Goal: Task Accomplishment & Management: Complete application form

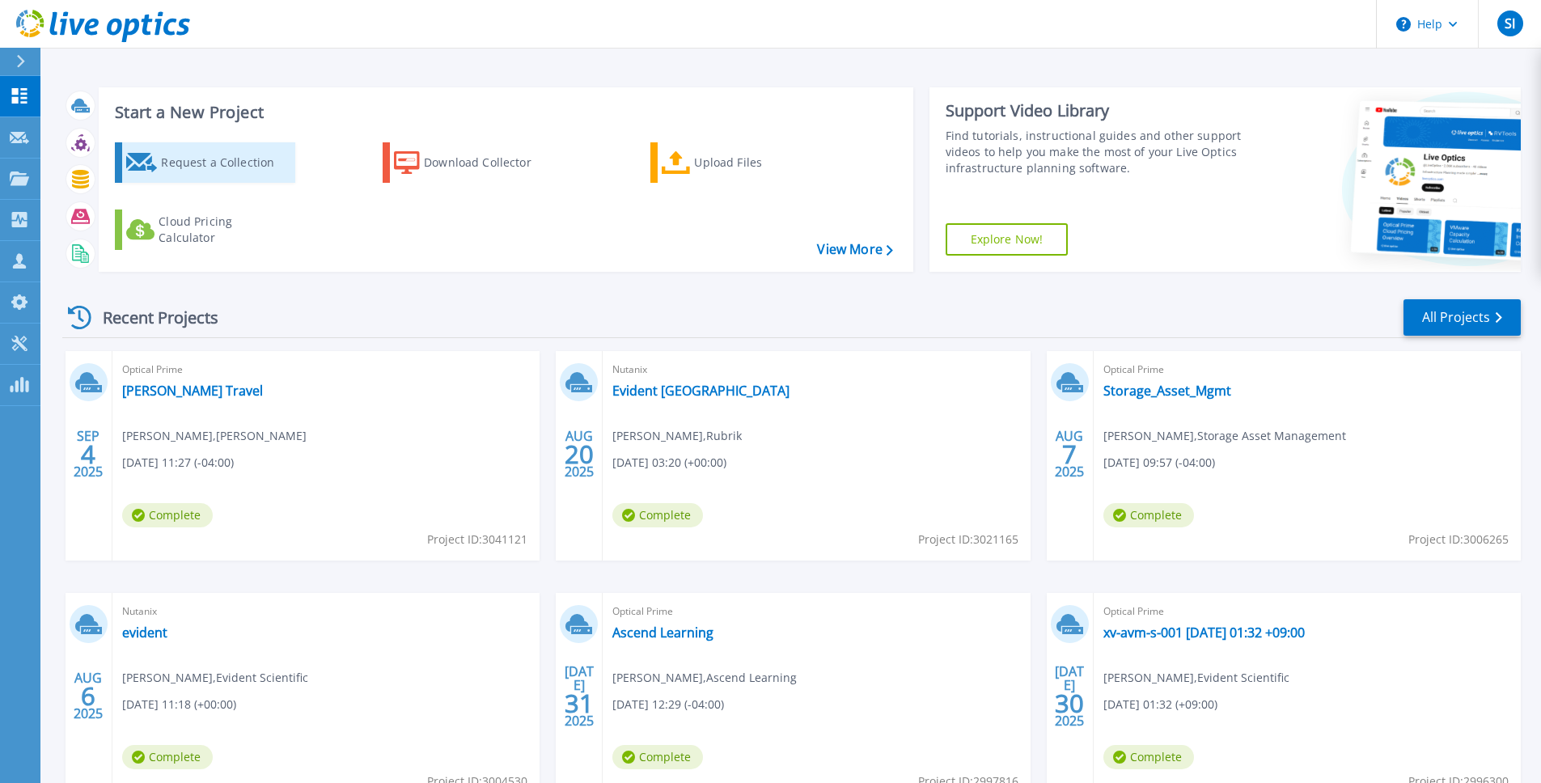
click at [190, 159] on div "Request a Collection" at bounding box center [225, 162] width 129 height 32
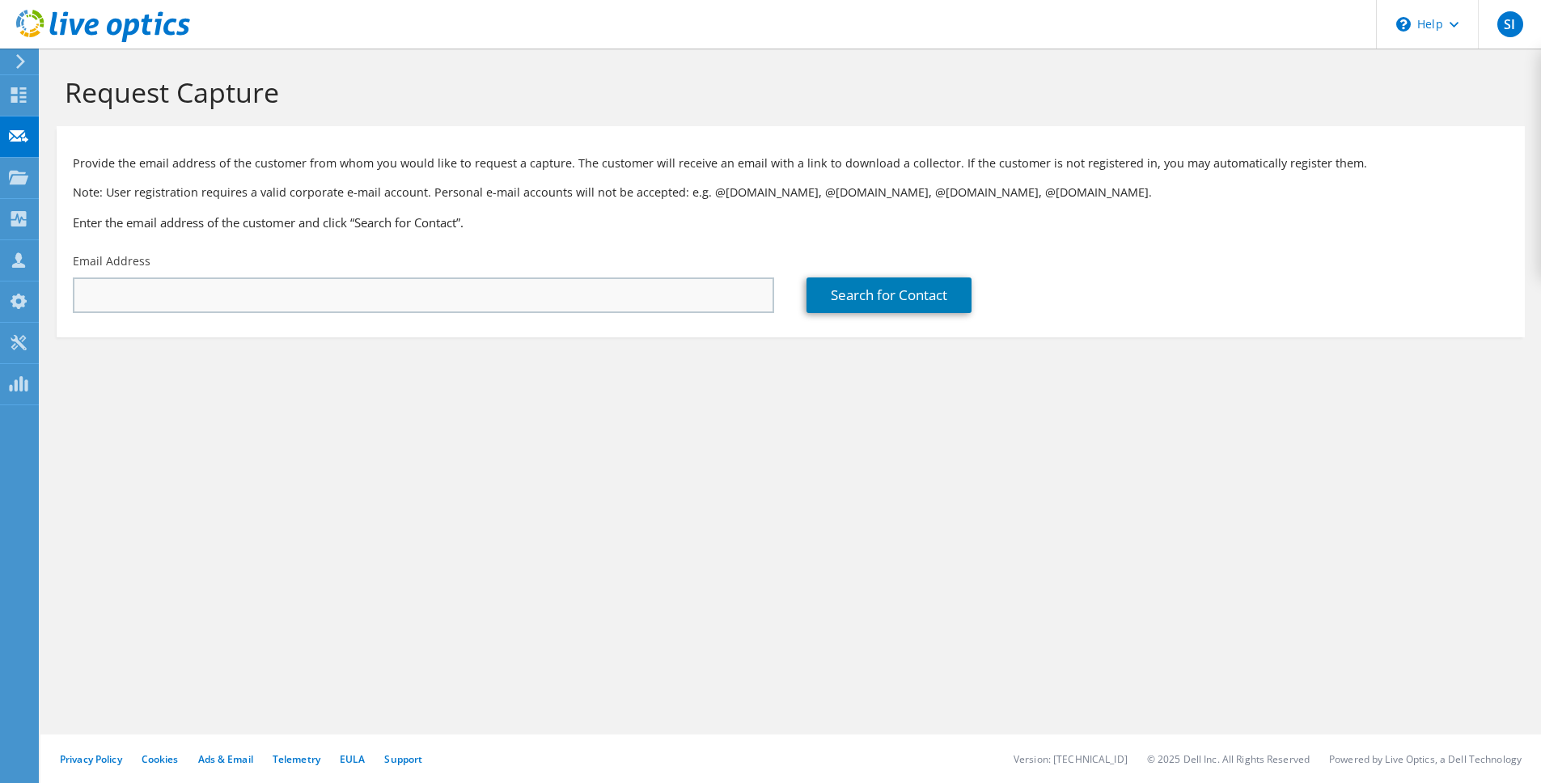
click at [469, 269] on div "Email Address" at bounding box center [424, 283] width 734 height 76
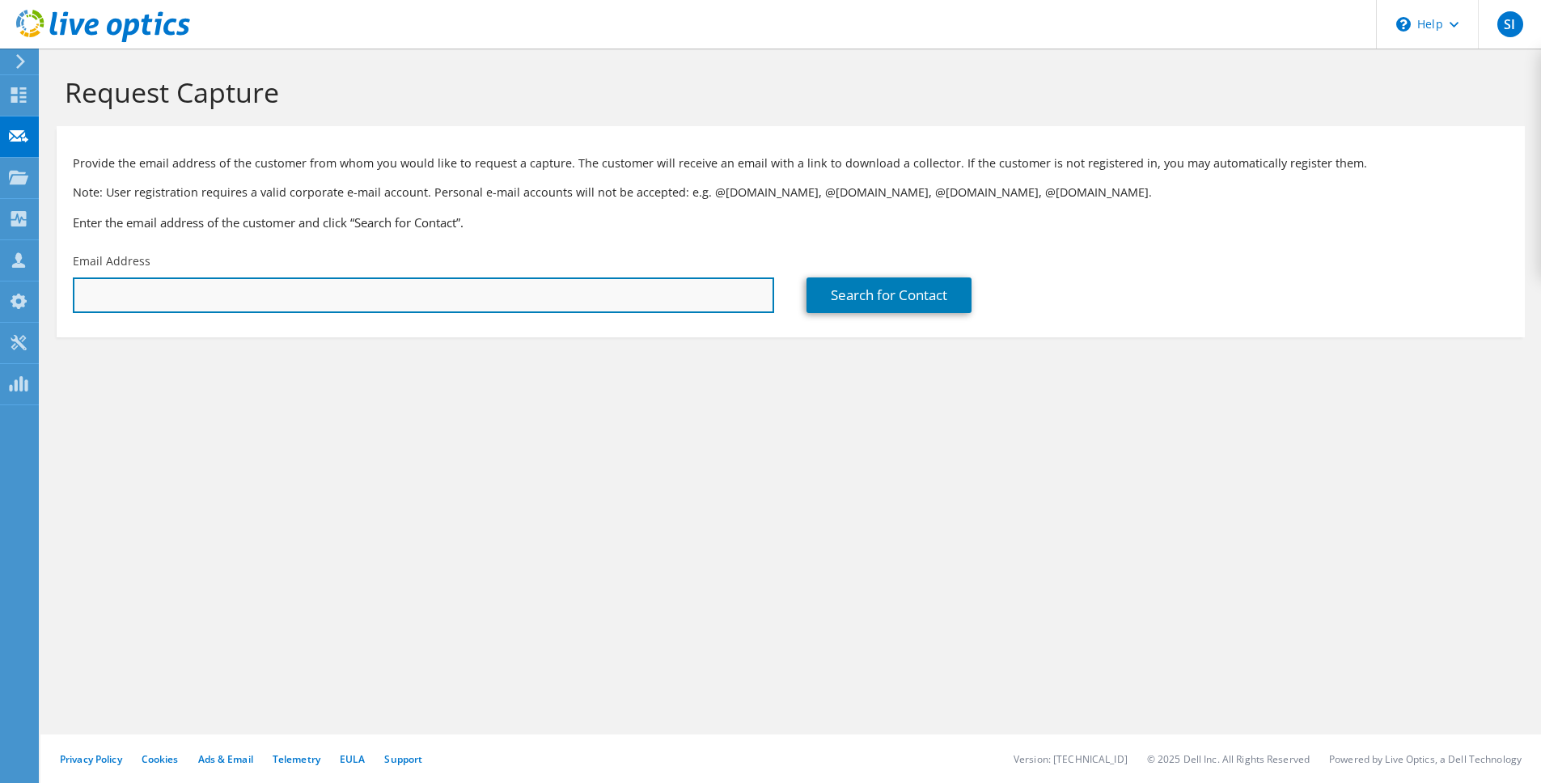
click at [472, 286] on input "text" at bounding box center [423, 295] width 701 height 36
paste input "[EMAIL_ADDRESS][PERSON_NAME][DOMAIN_NAME]"
type input "[EMAIL_ADDRESS][PERSON_NAME][DOMAIN_NAME]"
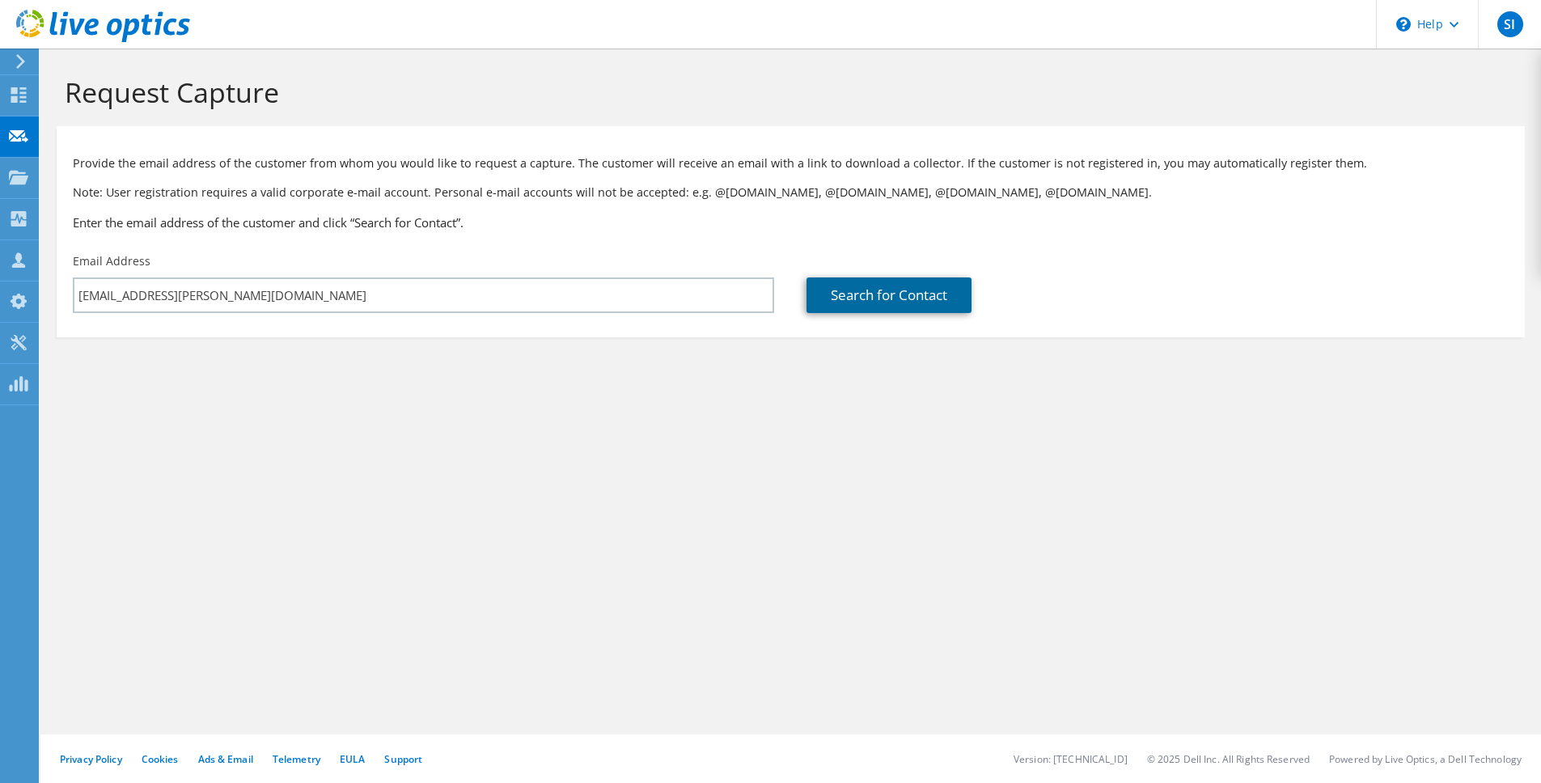
click at [938, 294] on link "Search for Contact" at bounding box center [889, 295] width 165 height 36
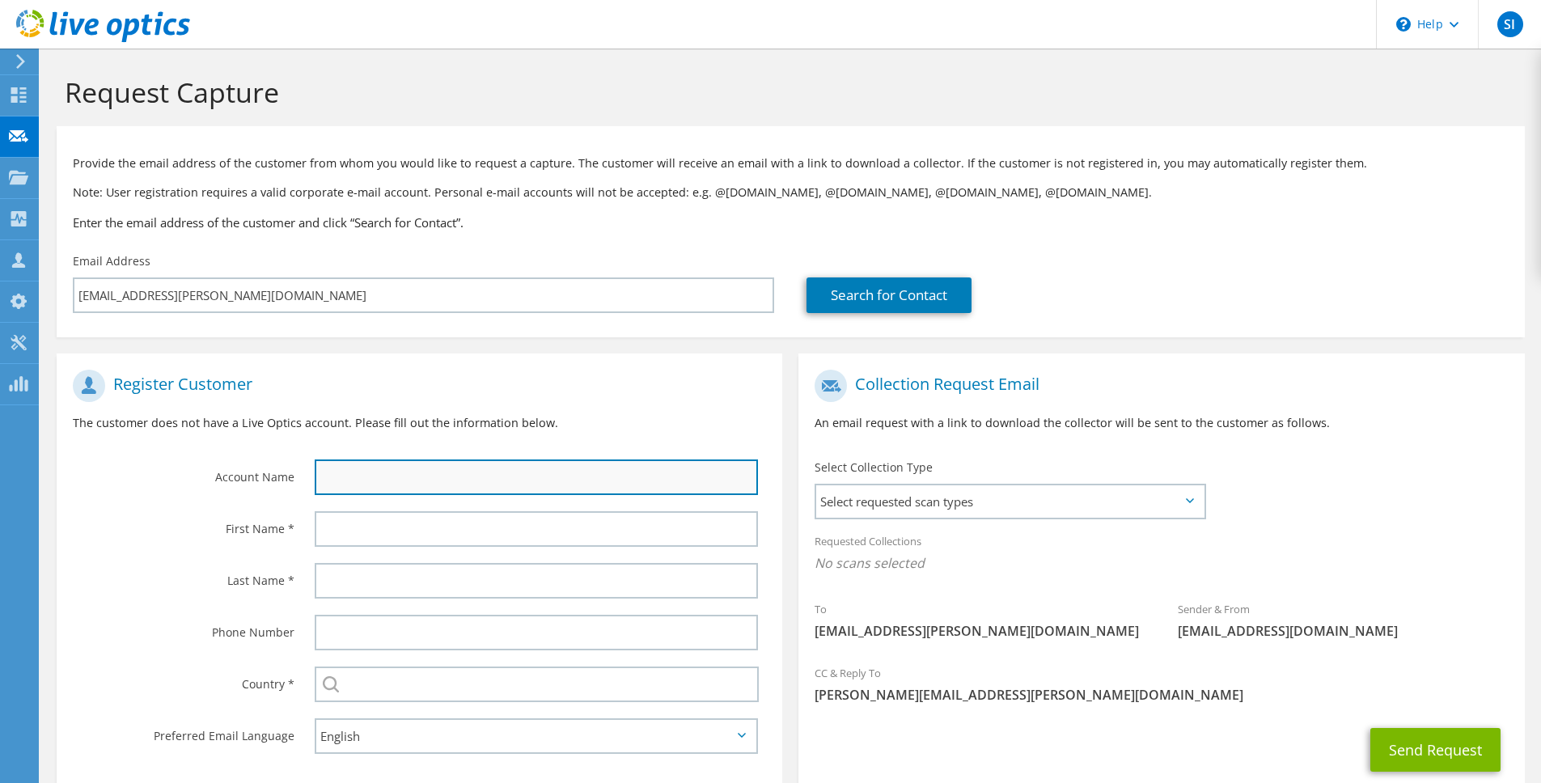
click at [415, 472] on input "text" at bounding box center [536, 478] width 443 height 36
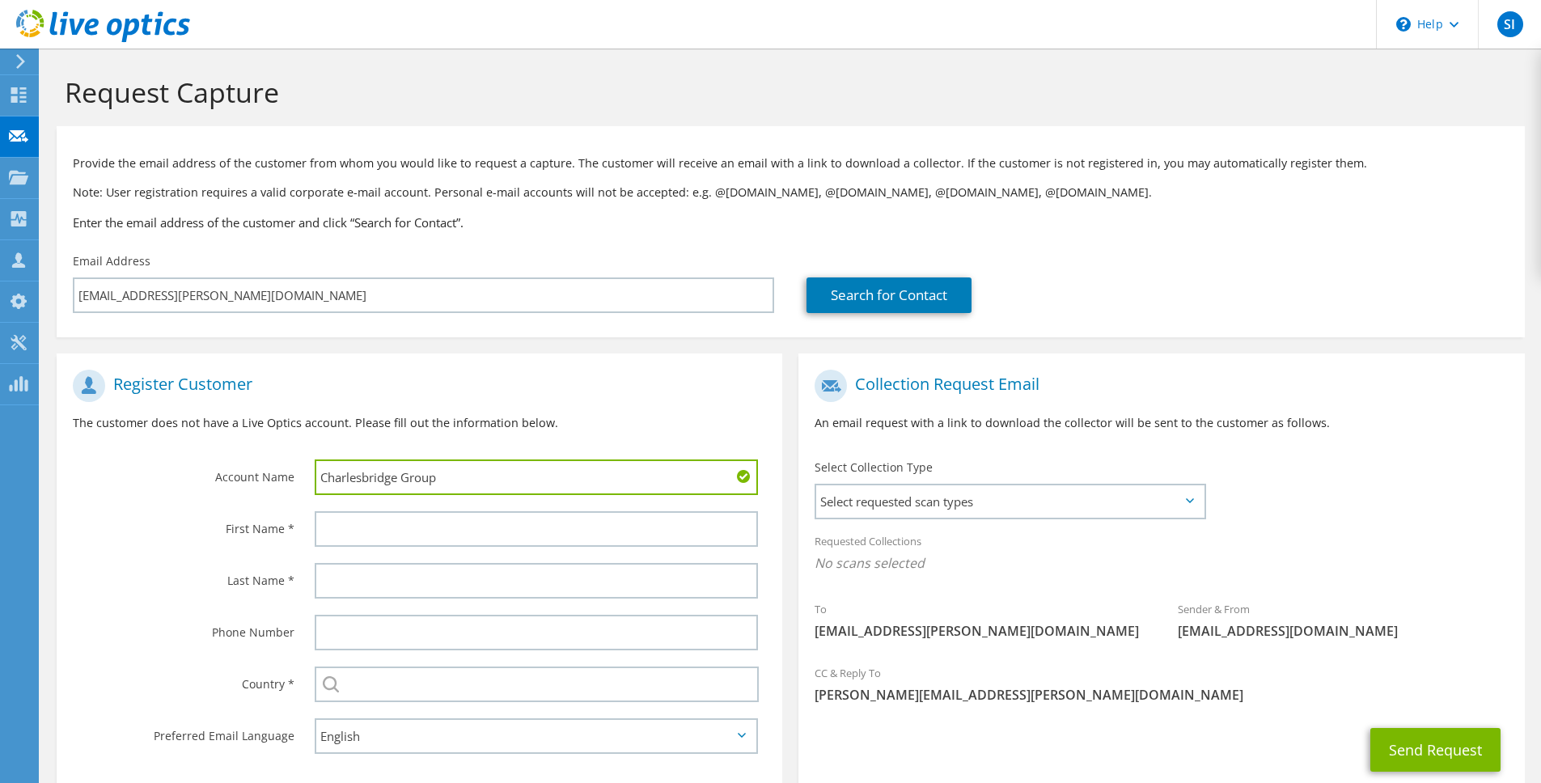
type input "Charlesbridge Group"
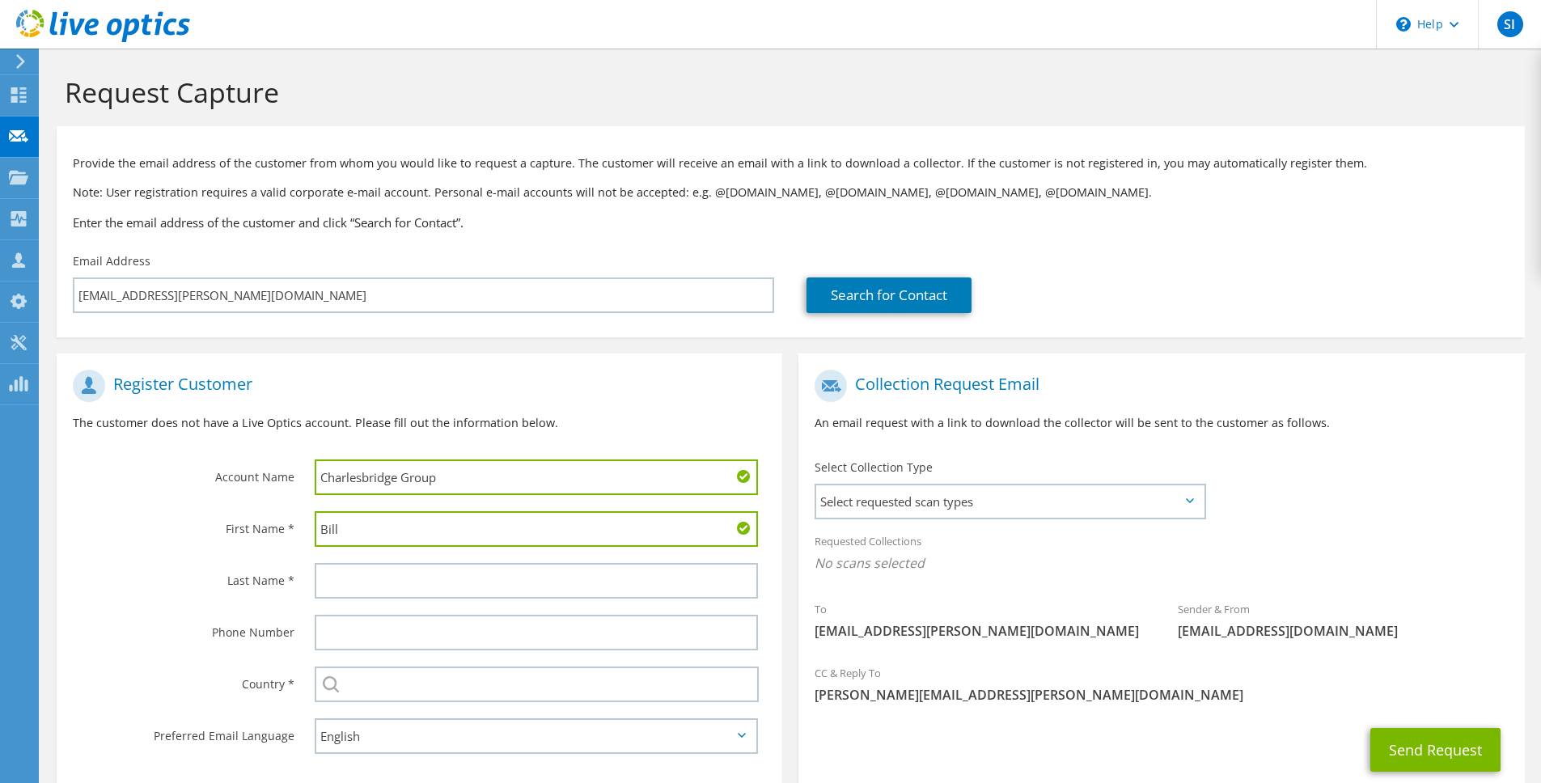
type input "Bill"
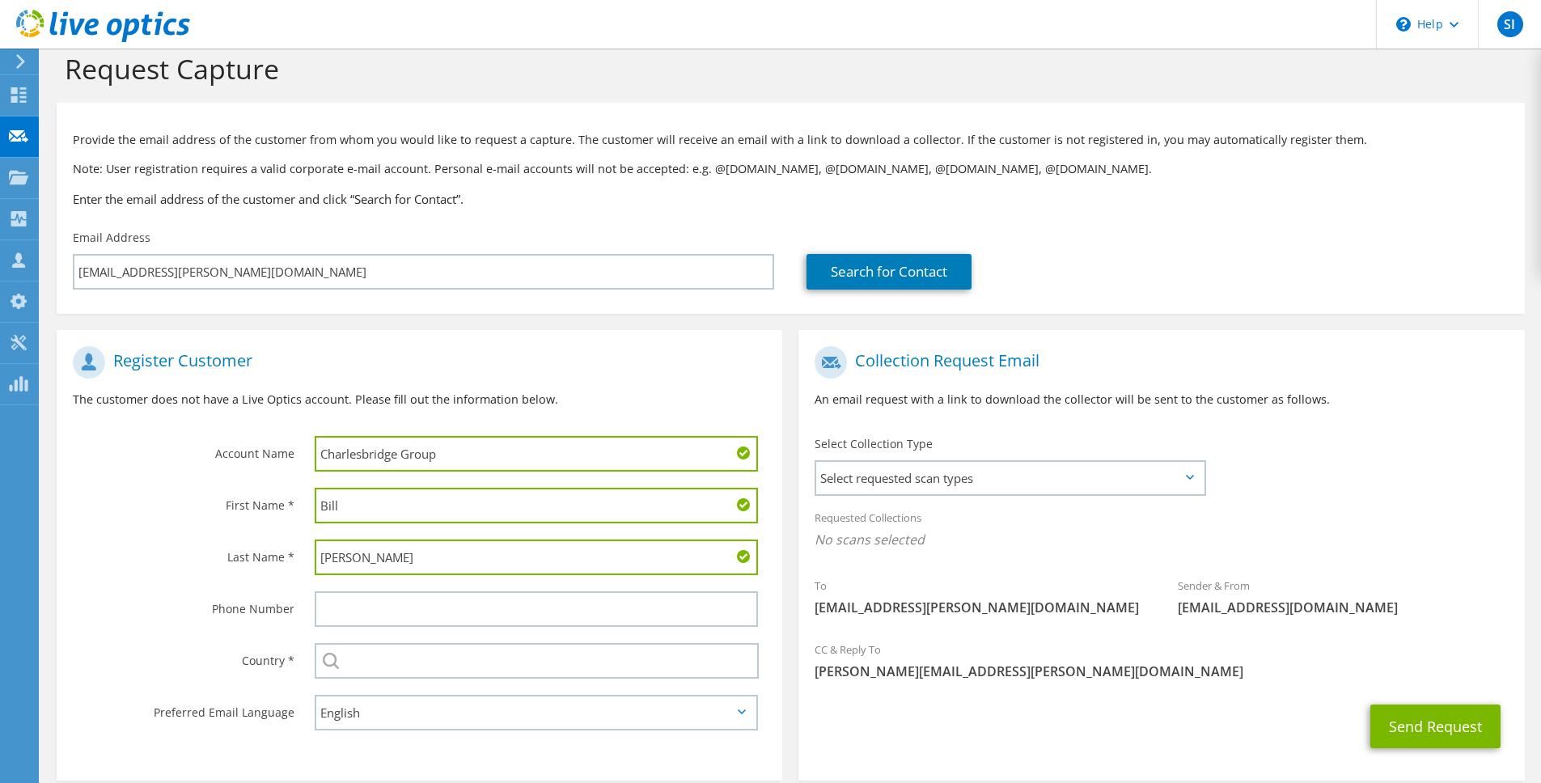
scroll to position [25, 0]
type input "[PERSON_NAME]"
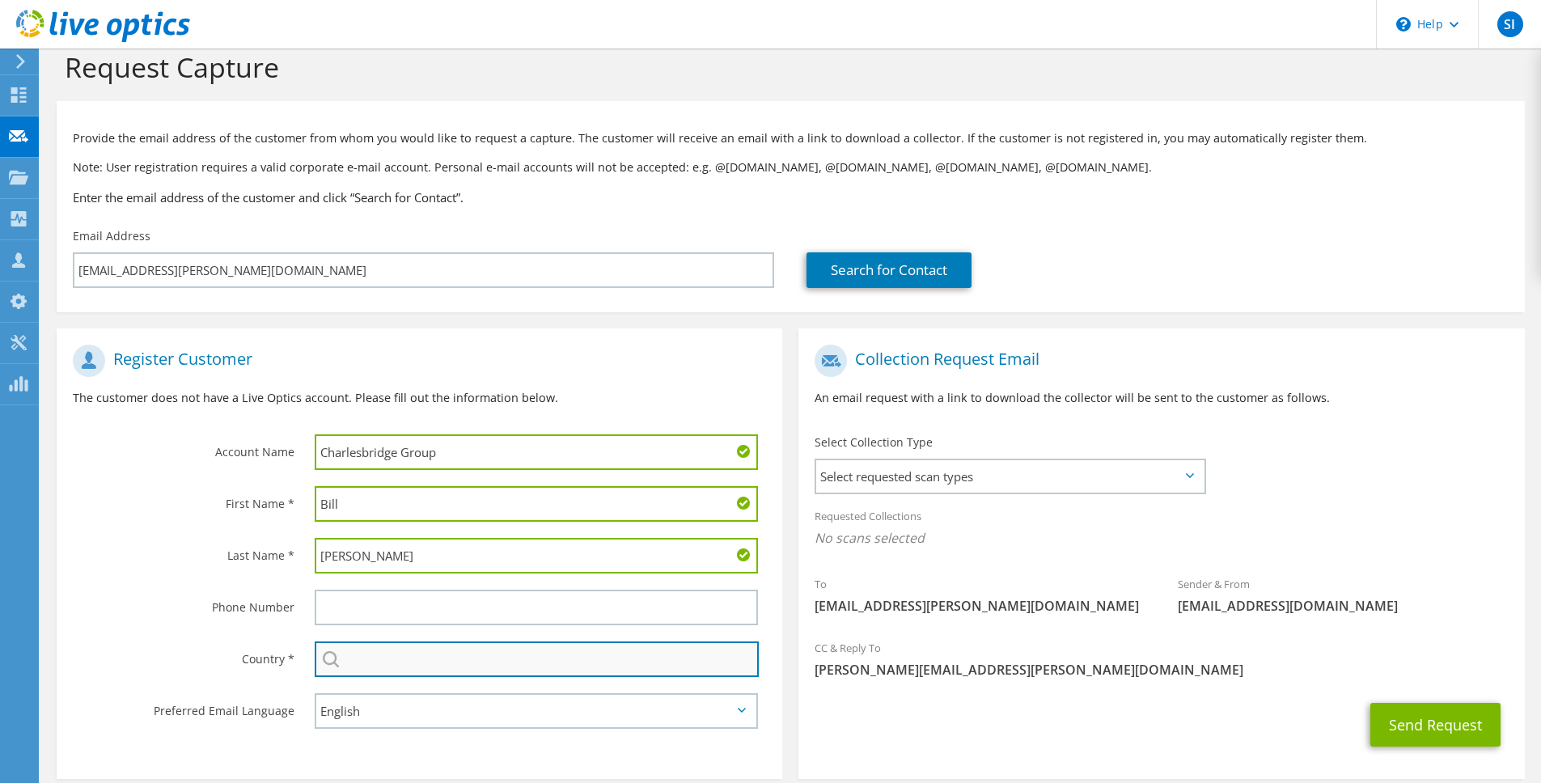
click at [474, 666] on input "text" at bounding box center [537, 660] width 444 height 36
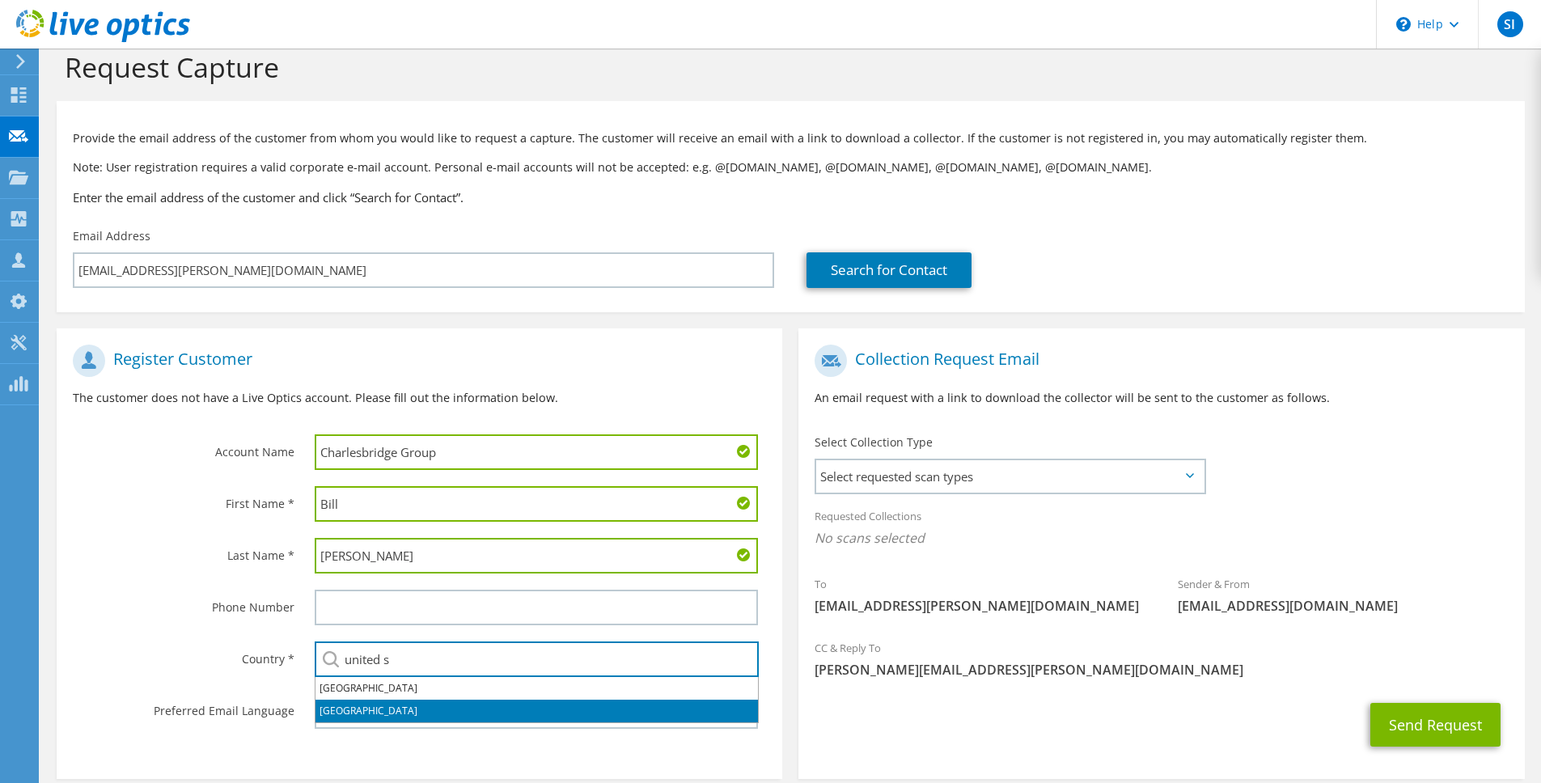
click at [434, 715] on li "[GEOGRAPHIC_DATA]" at bounding box center [537, 711] width 443 height 23
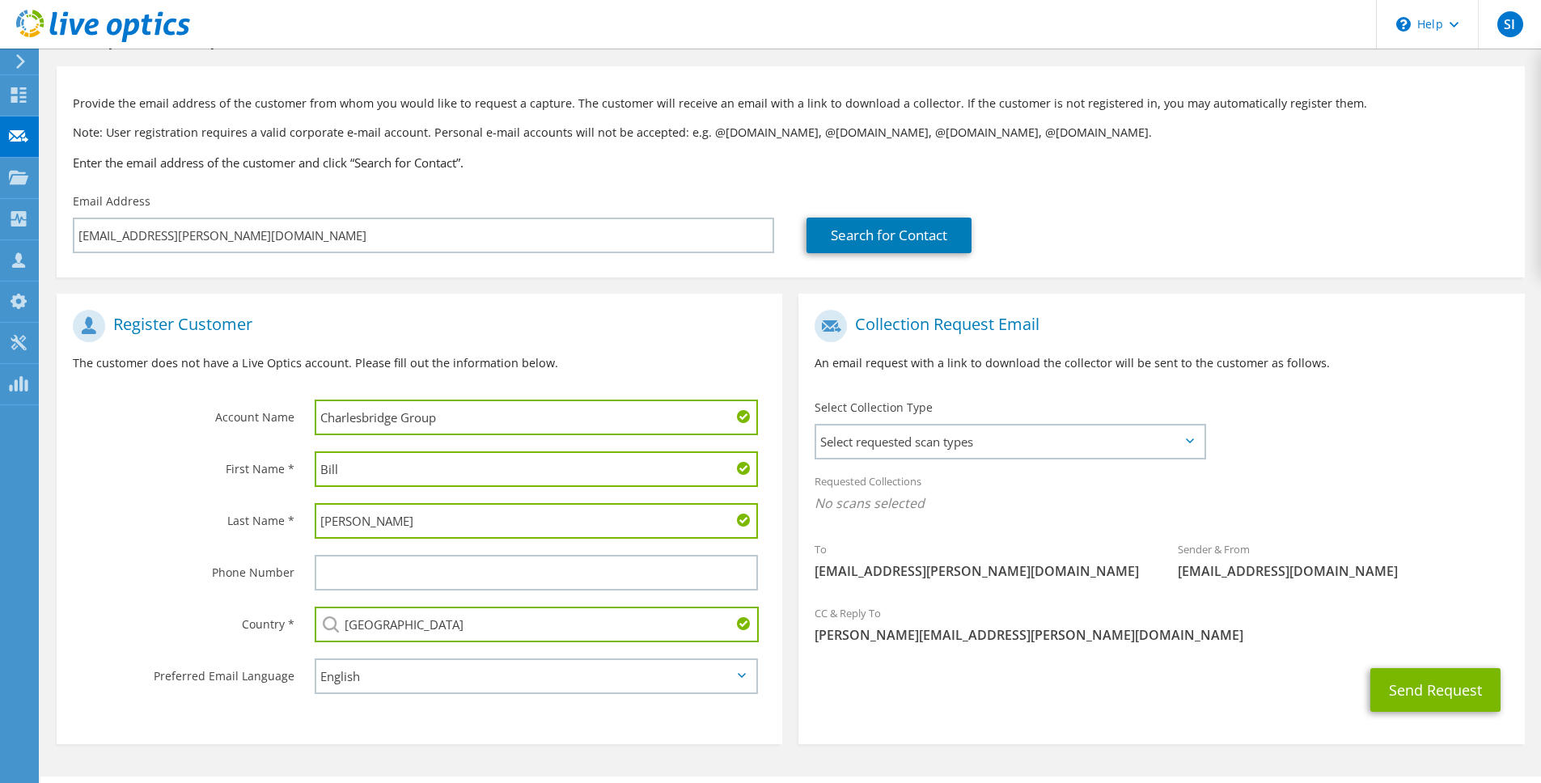
scroll to position [66, 0]
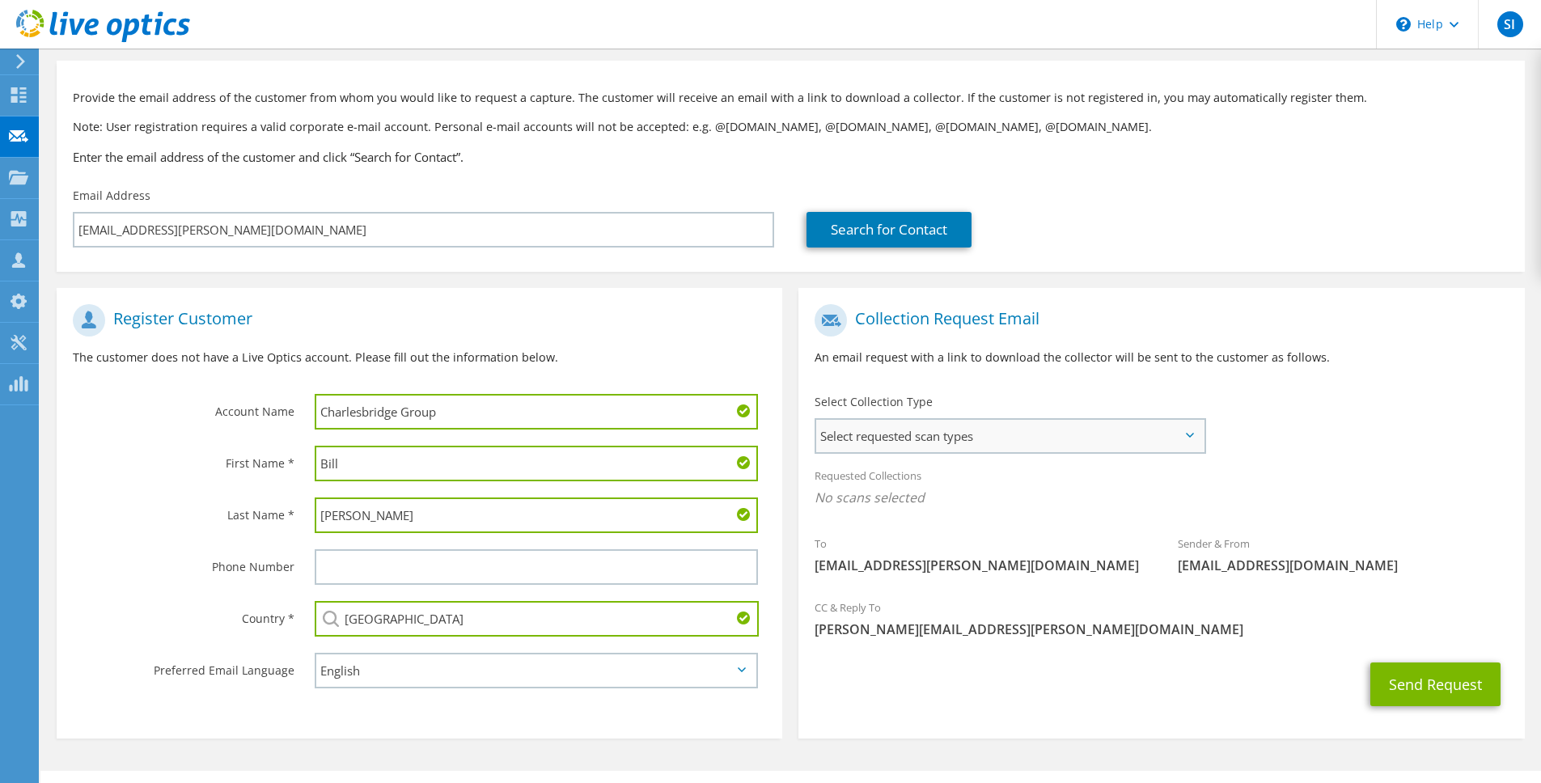
type input "[GEOGRAPHIC_DATA]"
click at [1059, 443] on span "Select requested scan types" at bounding box center [1010, 436] width 388 height 32
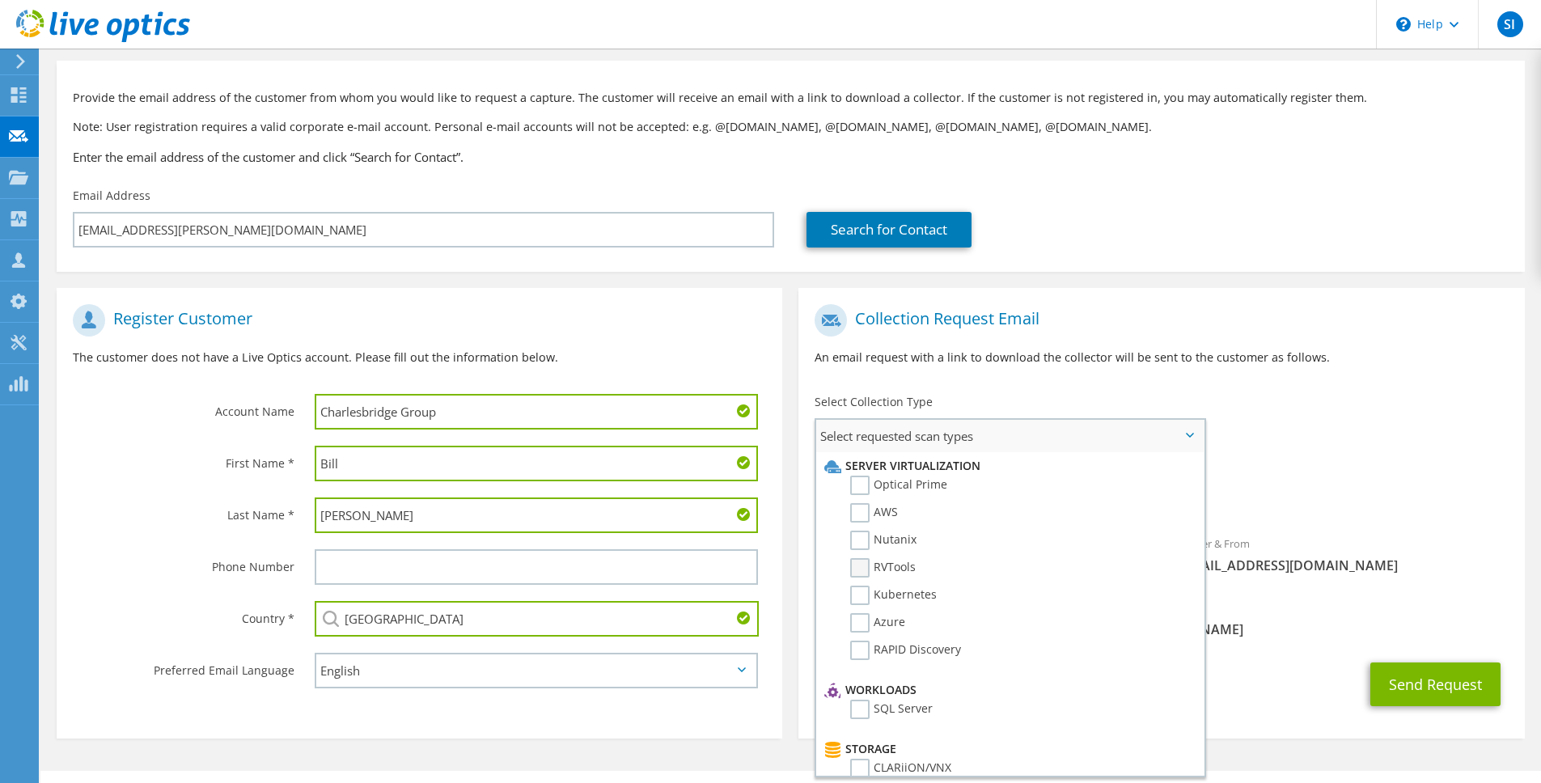
click at [892, 566] on label "RVTools" at bounding box center [883, 567] width 66 height 19
click at [0, 0] on input "RVTools" at bounding box center [0, 0] width 0 height 0
click at [1507, 367] on div "Collection Request Email An email request with a link to download the collector…" at bounding box center [1161, 341] width 726 height 90
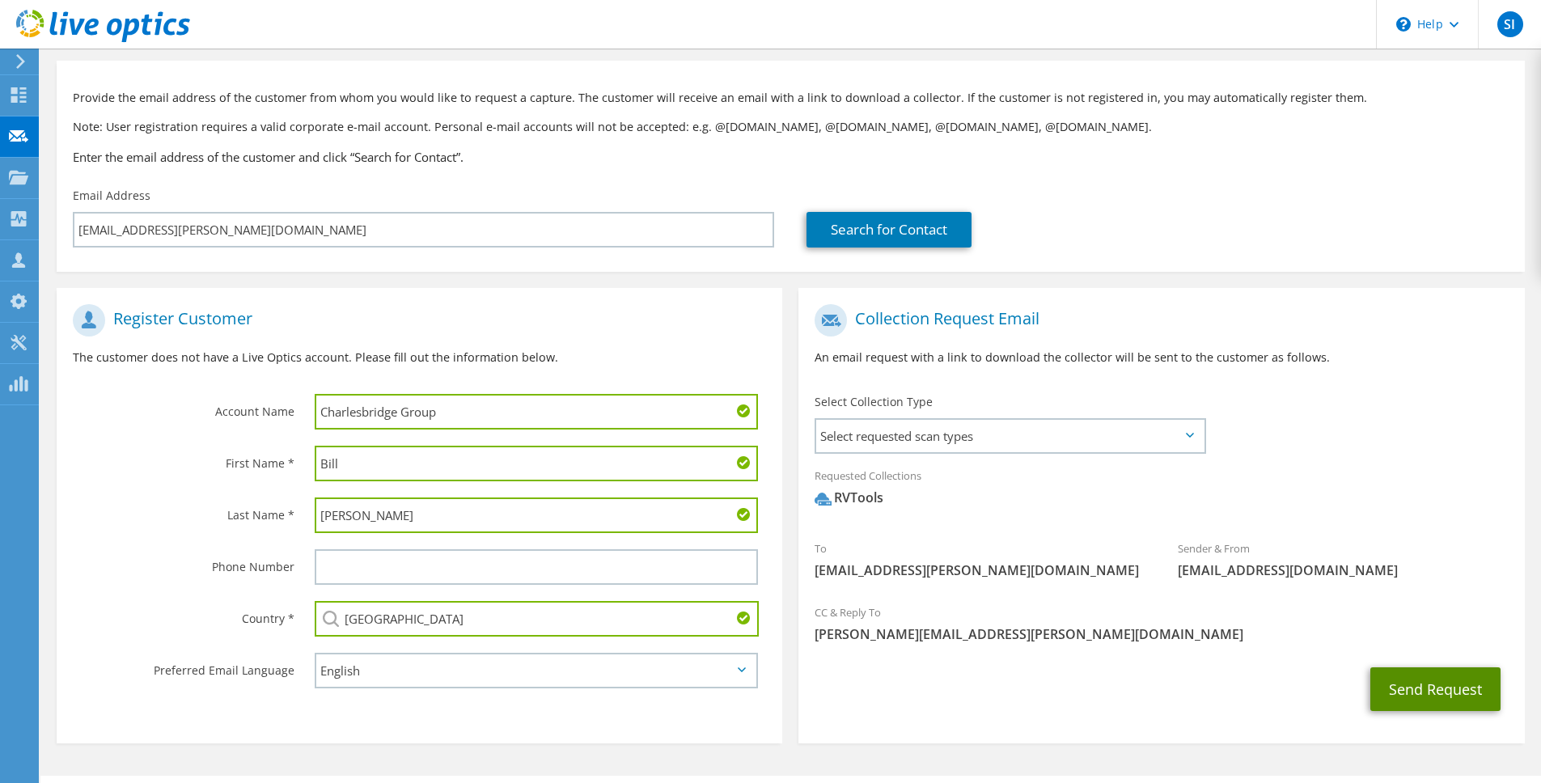
click at [1434, 700] on button "Send Request" at bounding box center [1435, 689] width 130 height 44
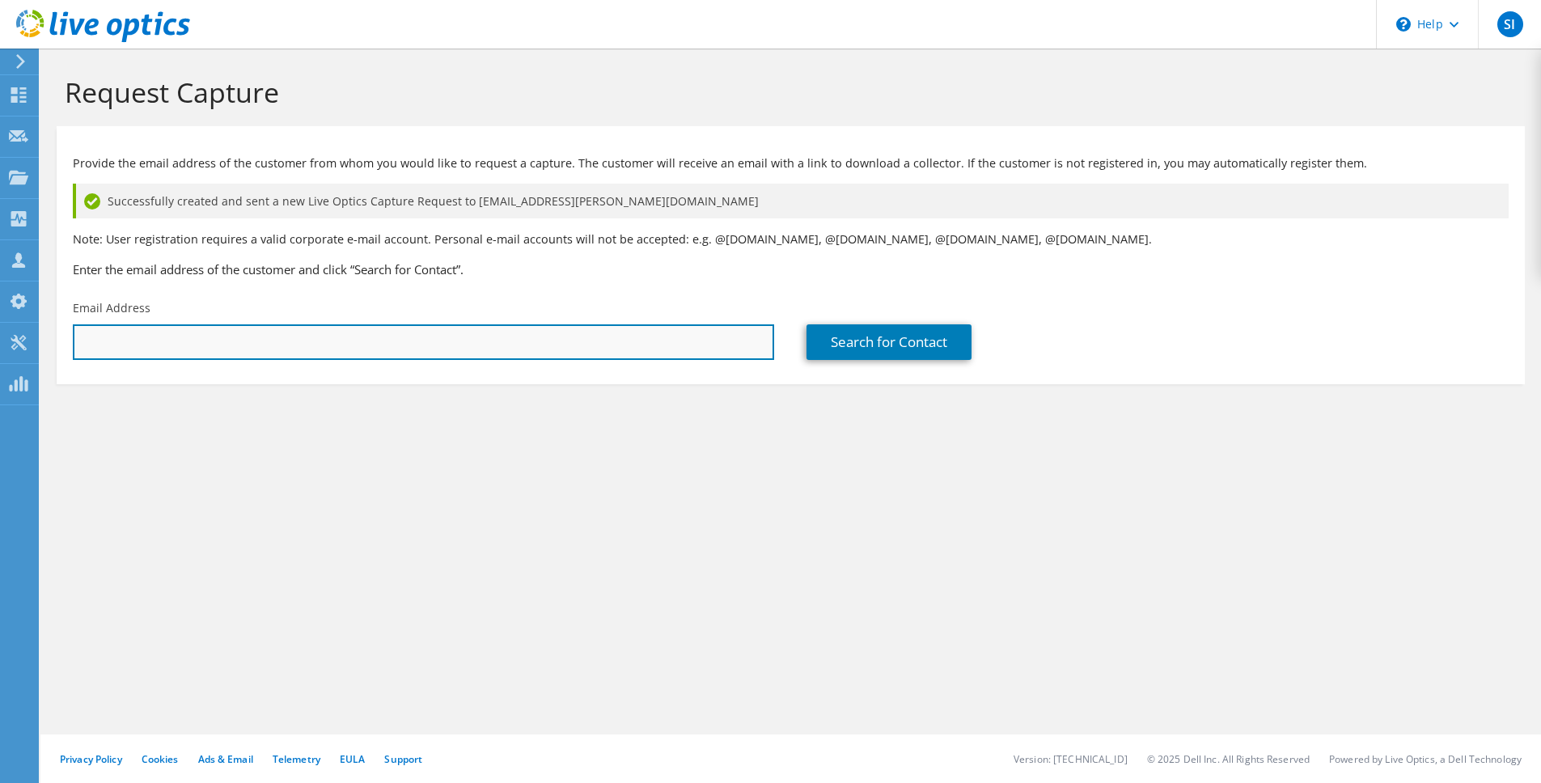
click at [492, 349] on input "text" at bounding box center [423, 342] width 701 height 36
paste input "carl.macdonald@dedhamsavings.com"
type input "carl.macdonald@dedhamsavings.com"
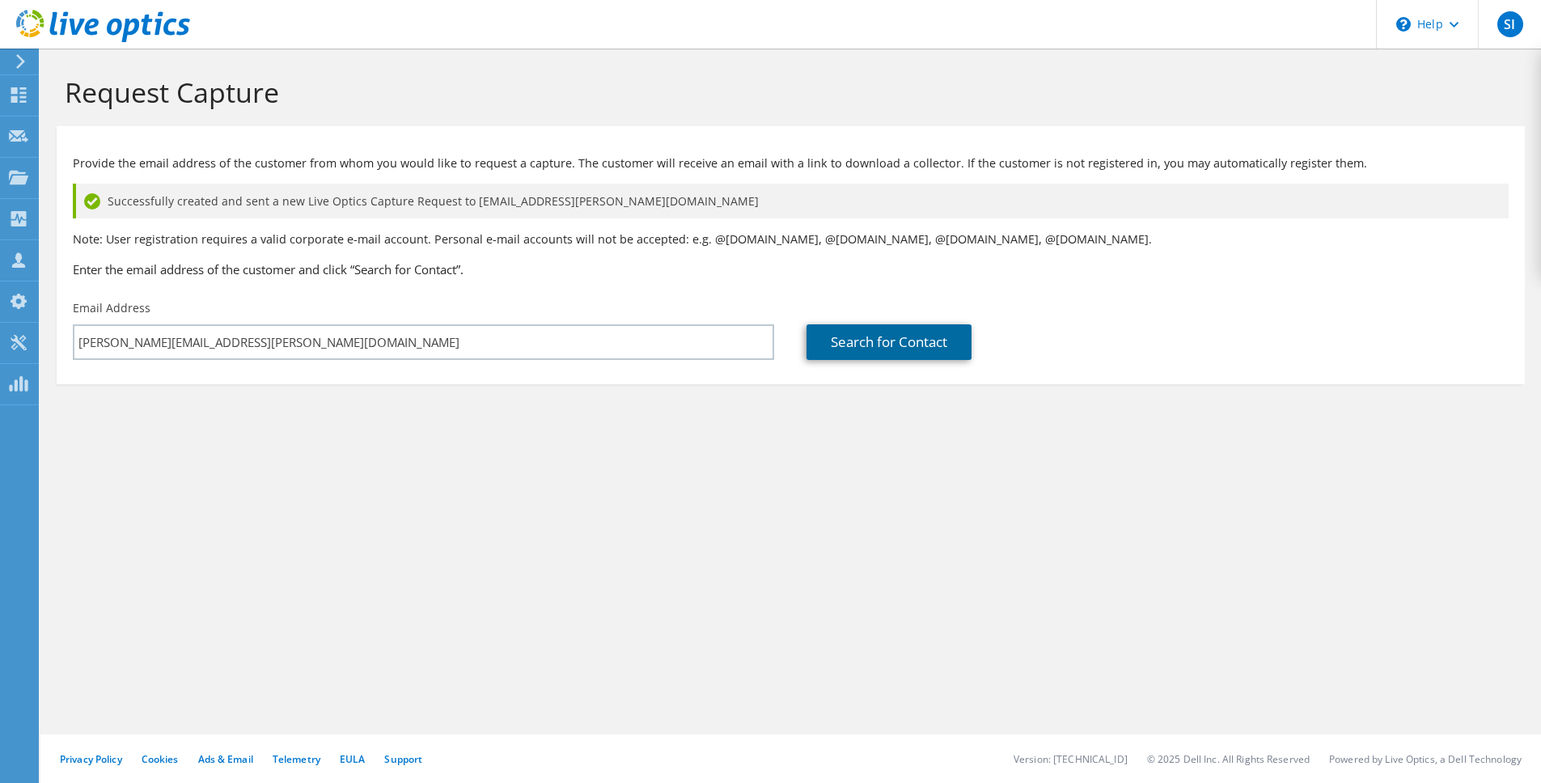
click at [902, 325] on link "Search for Contact" at bounding box center [889, 342] width 165 height 36
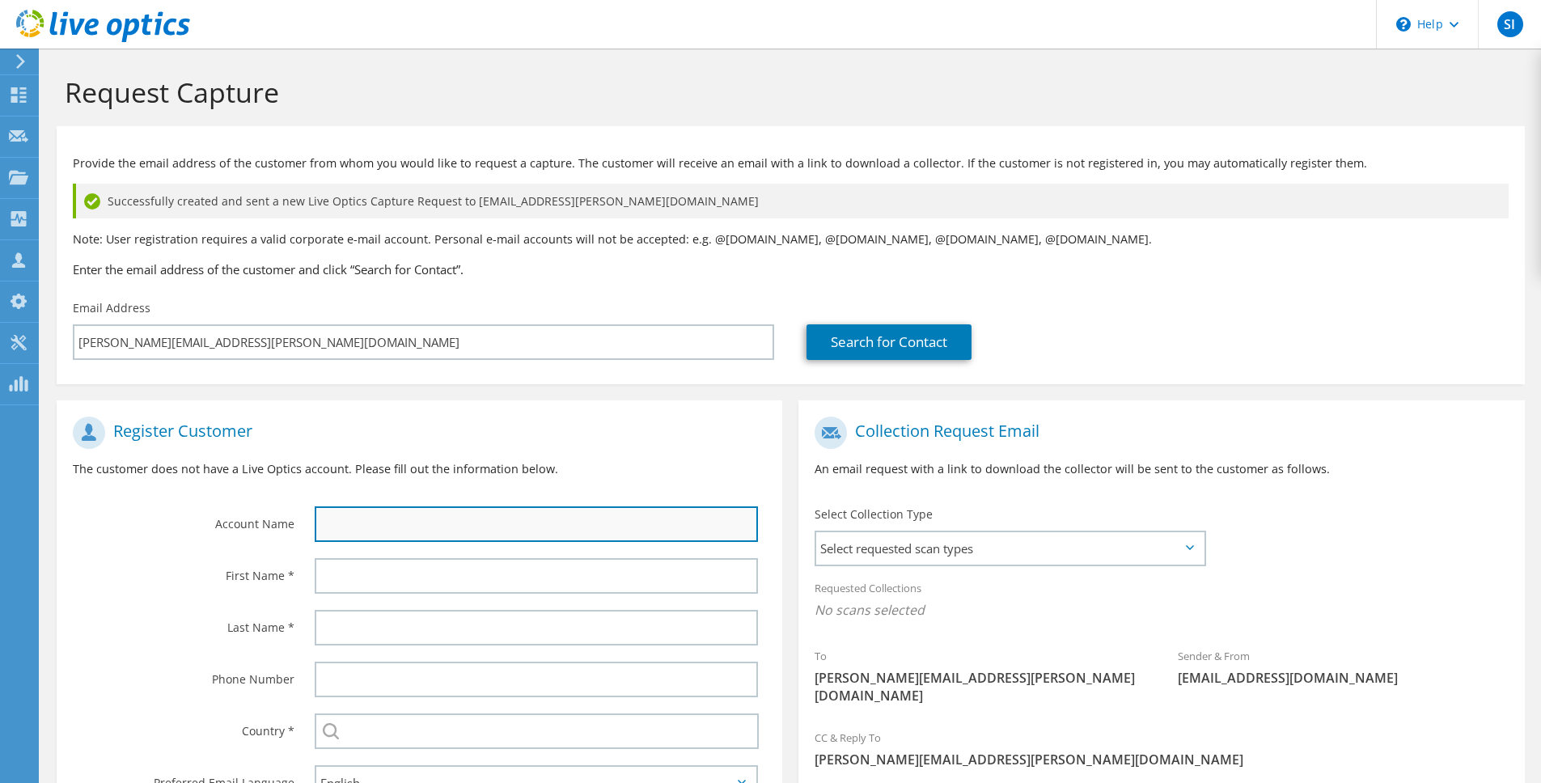
click at [370, 532] on input "text" at bounding box center [536, 524] width 443 height 36
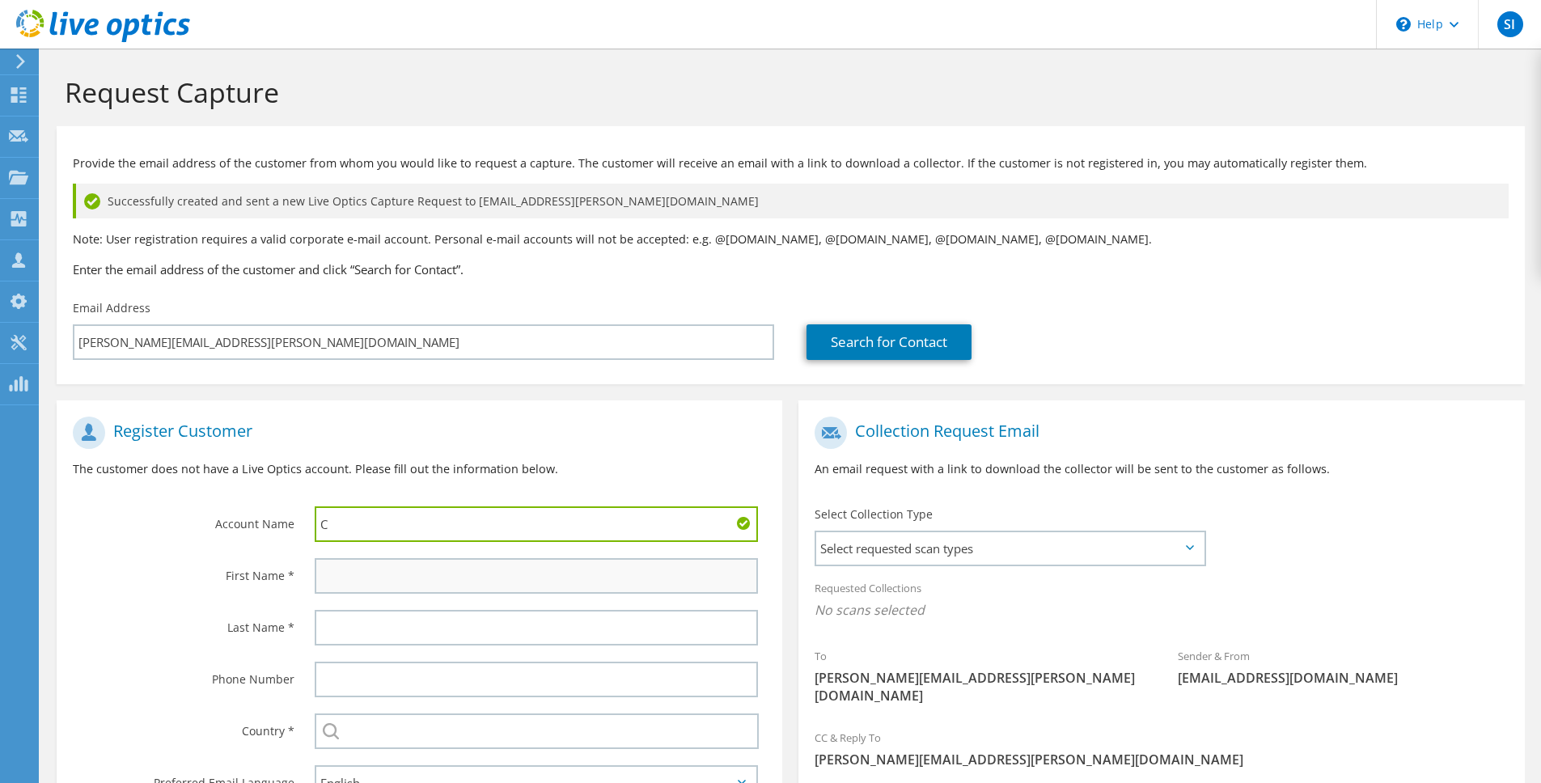
type input "Charlesbridge Group"
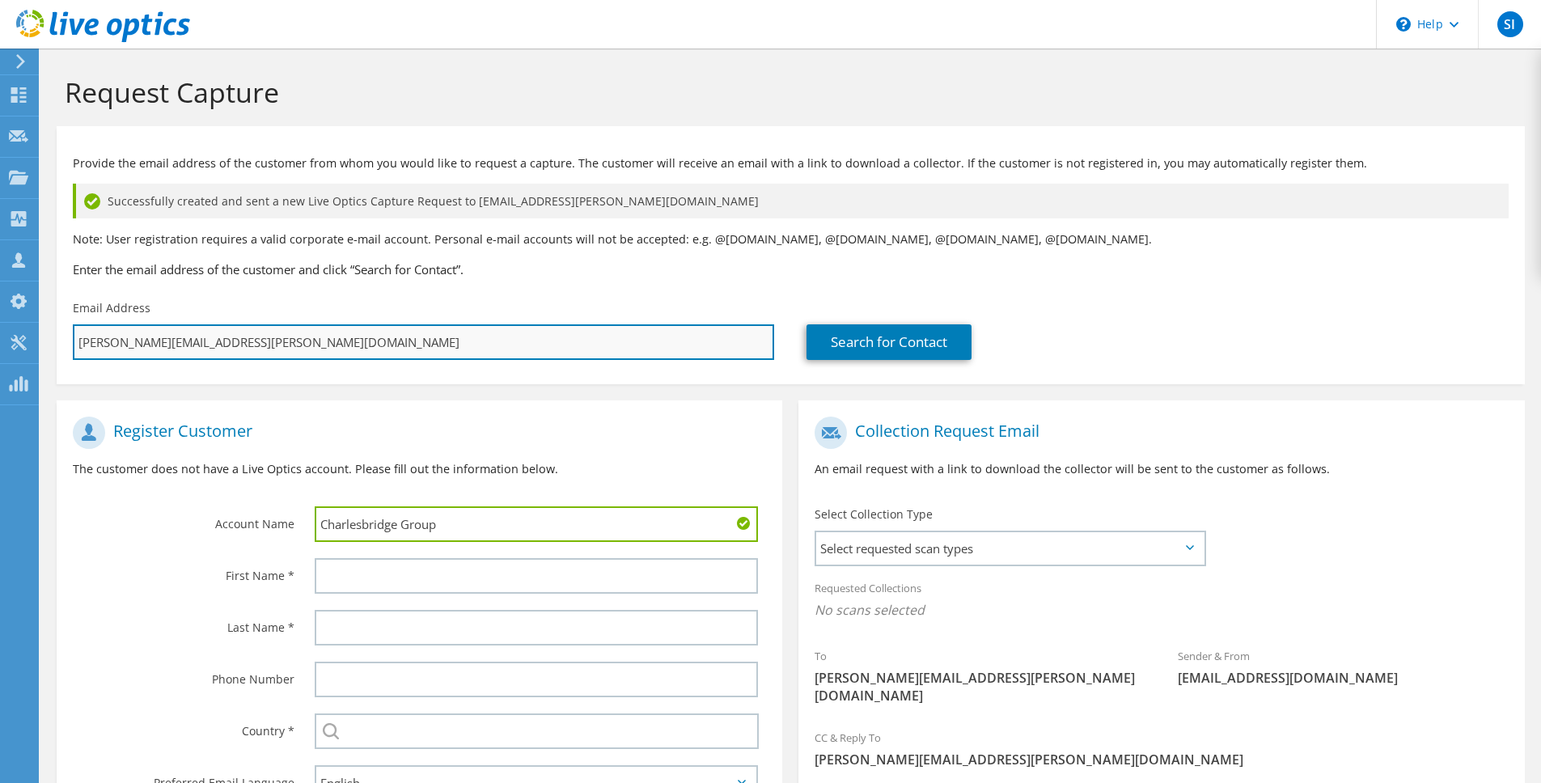
click at [141, 337] on input "carl.macdonald@dedhamsavings.com" at bounding box center [423, 342] width 701 height 36
drag, startPoint x: 141, startPoint y: 337, endPoint x: 216, endPoint y: 404, distance: 100.8
click at [141, 337] on input "carl.macdonald@dedhamsavings.com" at bounding box center [423, 342] width 701 height 36
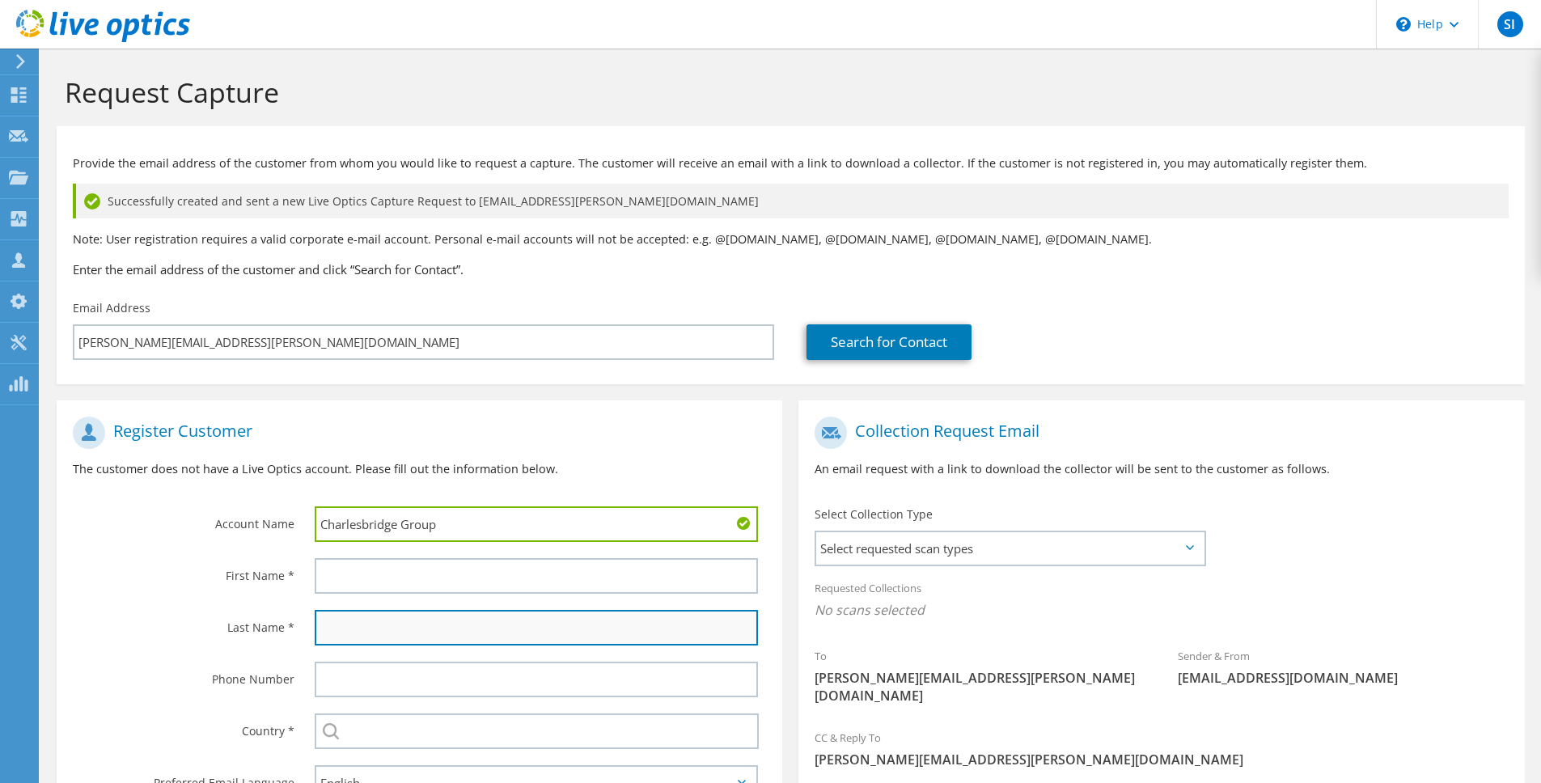
click at [419, 616] on input "text" at bounding box center [536, 628] width 443 height 36
paste input "macdonald"
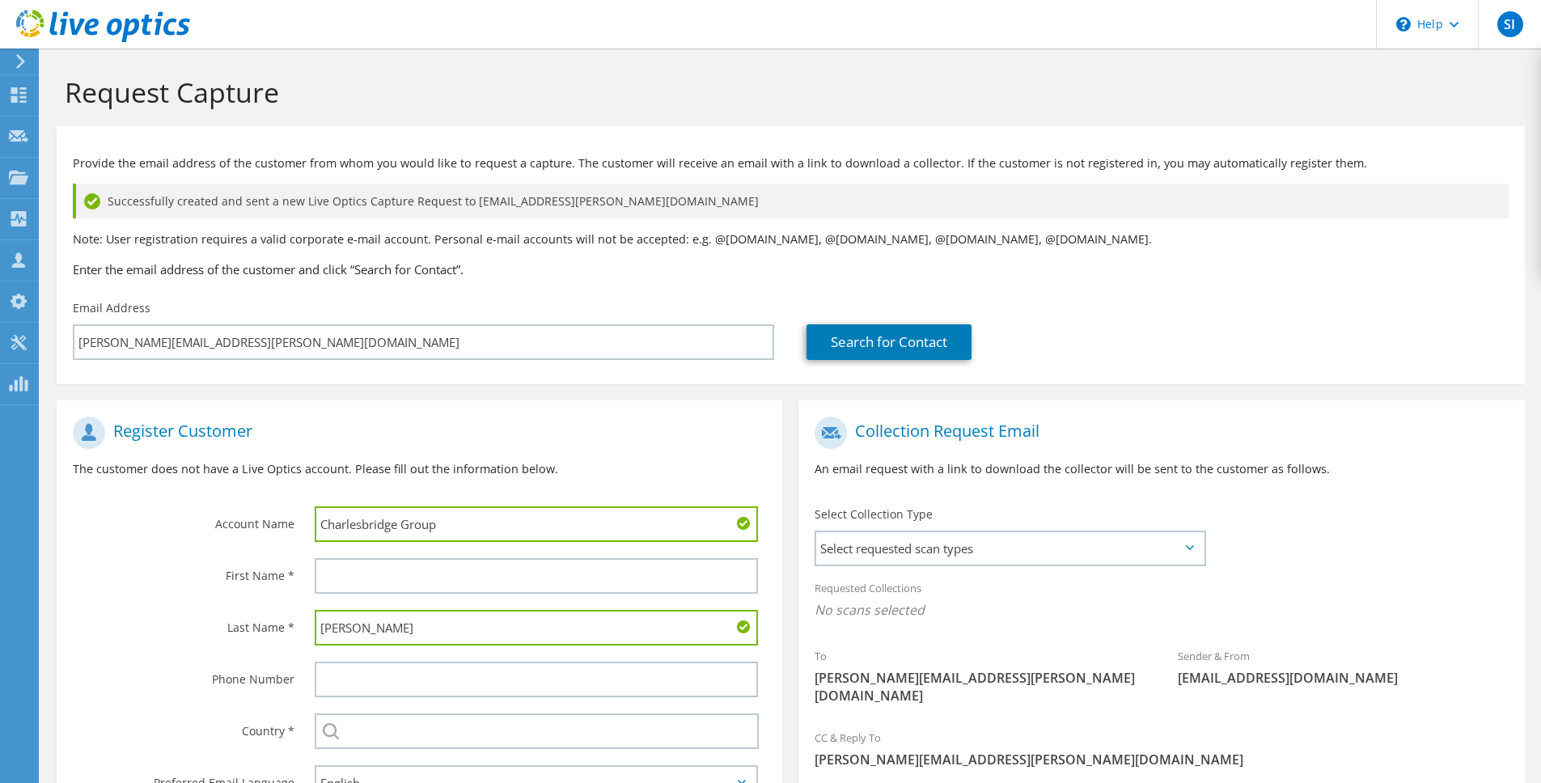
drag, startPoint x: 330, startPoint y: 627, endPoint x: 316, endPoint y: 625, distance: 14.7
click at [316, 625] on input "macdonald" at bounding box center [536, 628] width 443 height 36
type input "Macdonald"
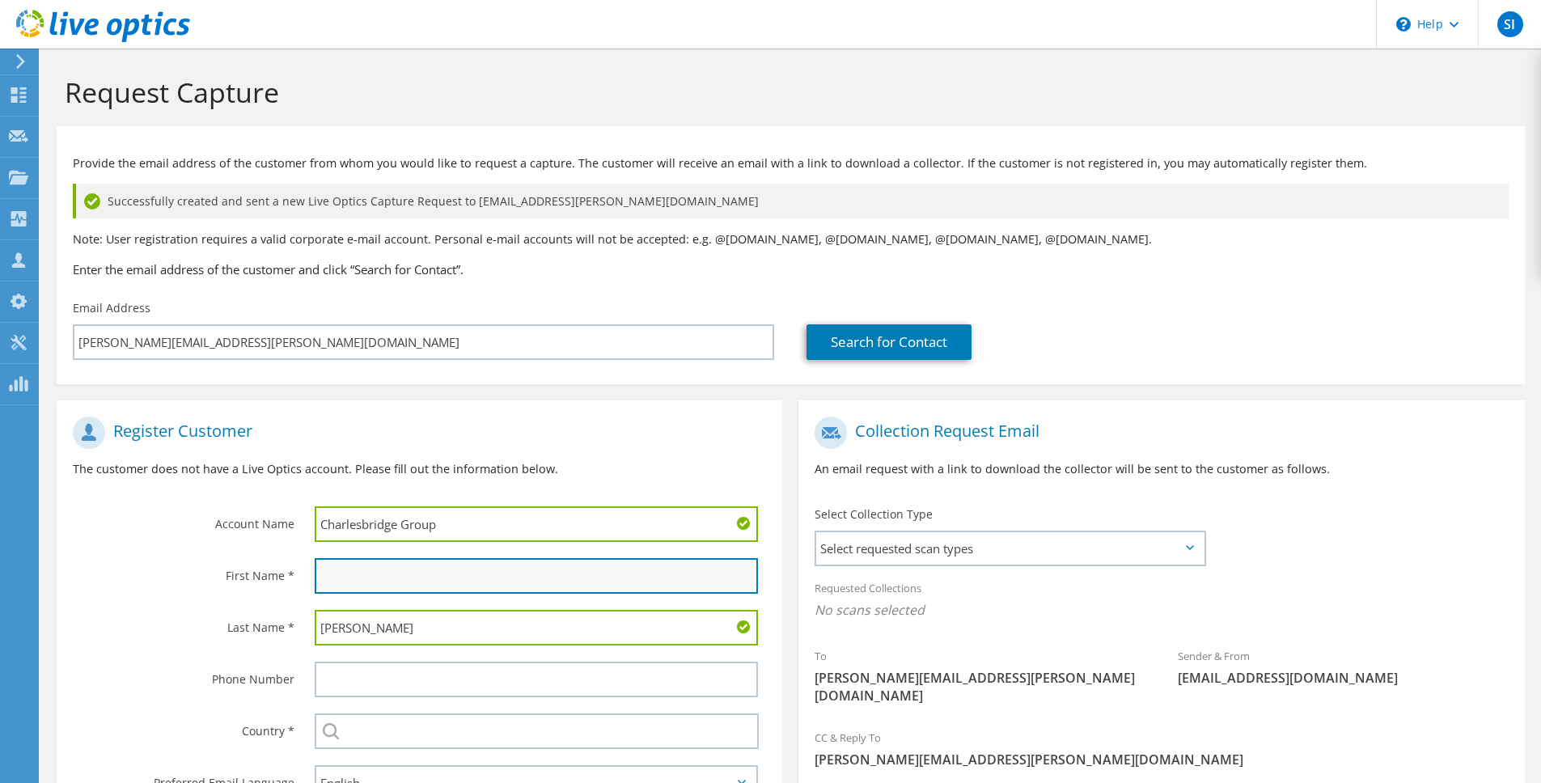
click at [345, 589] on input "text" at bounding box center [536, 576] width 443 height 36
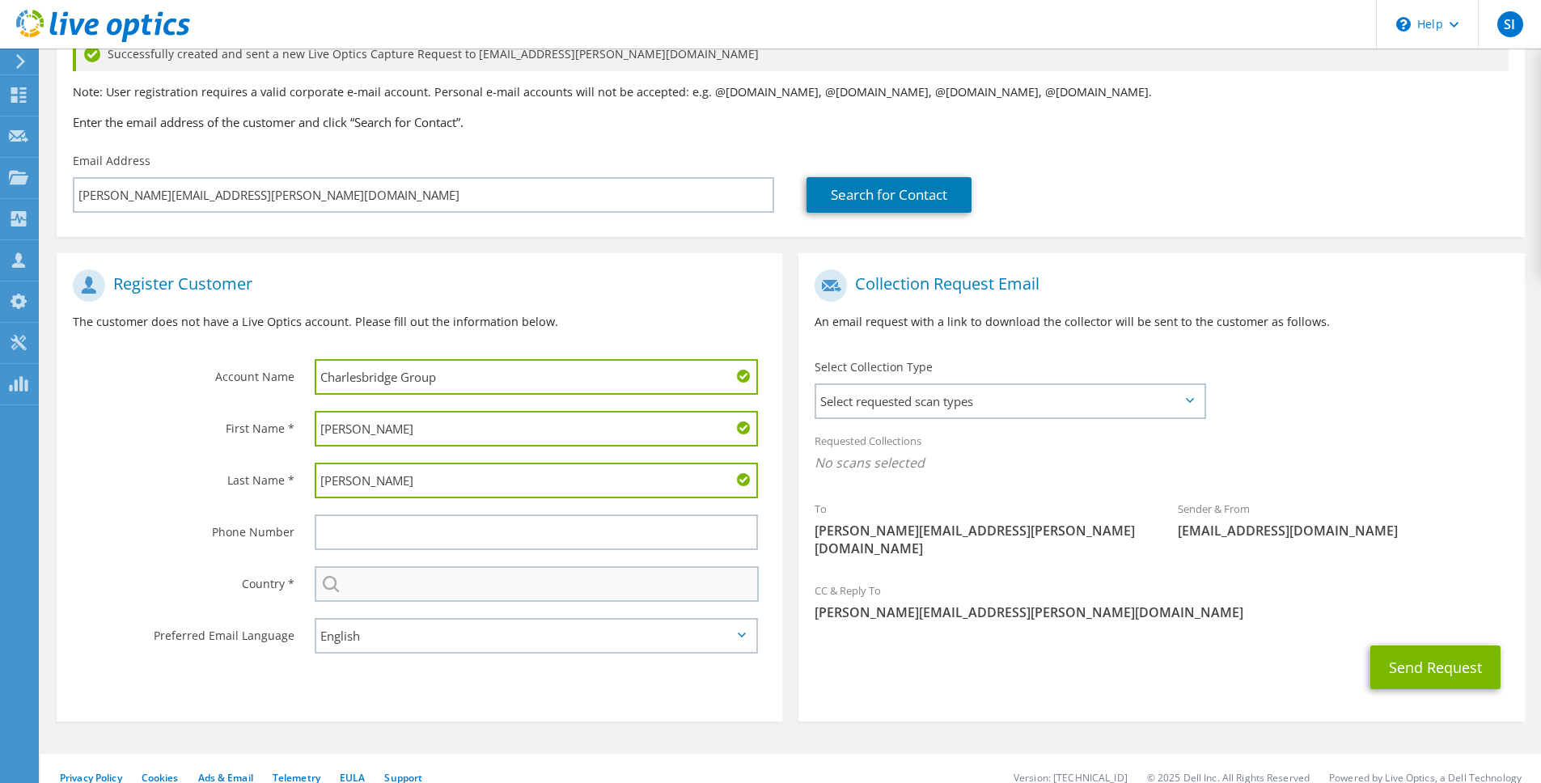
scroll to position [149, 0]
type input "Carl"
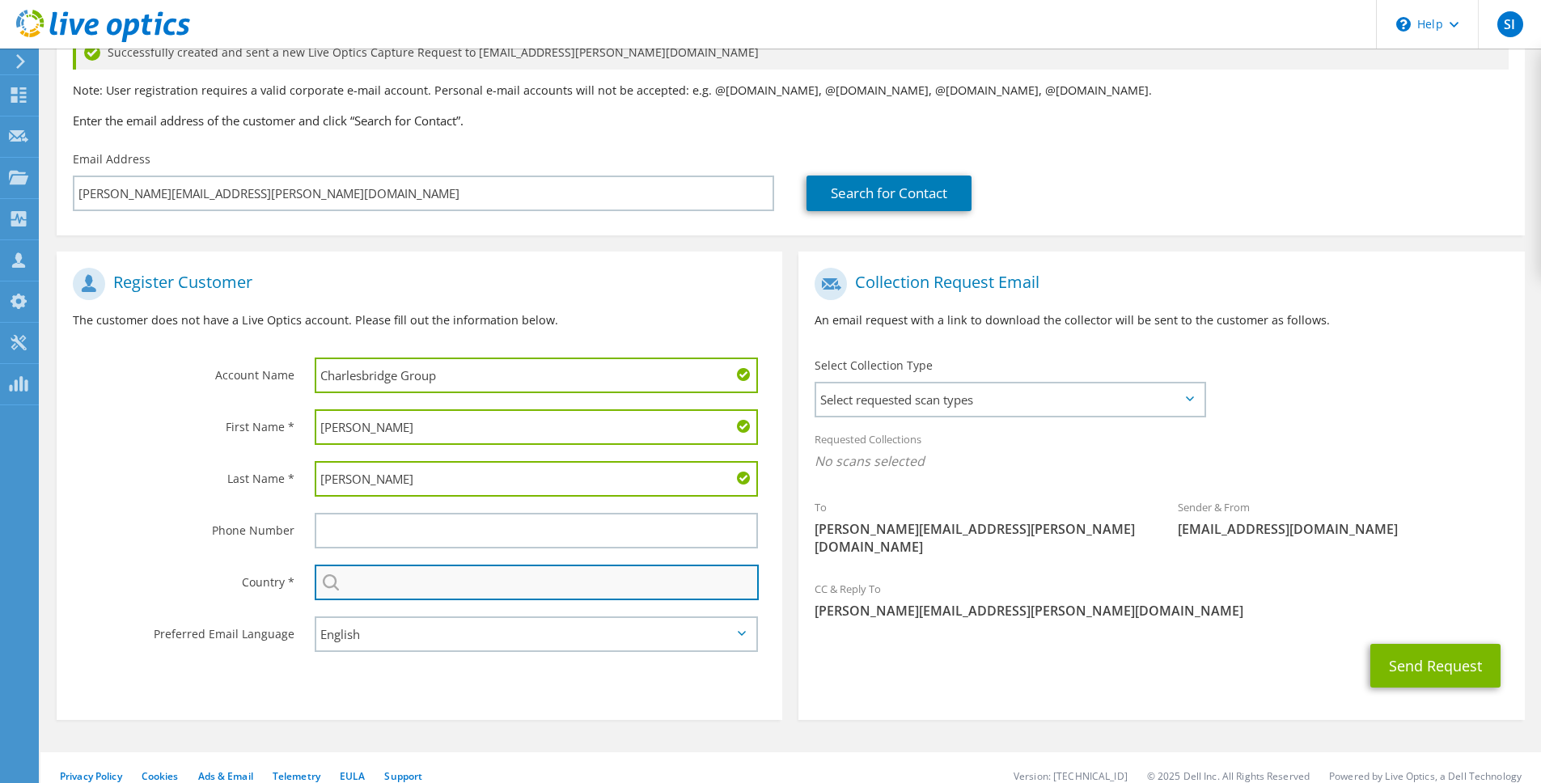
click at [362, 591] on input "text" at bounding box center [537, 583] width 444 height 36
type input "nuited"
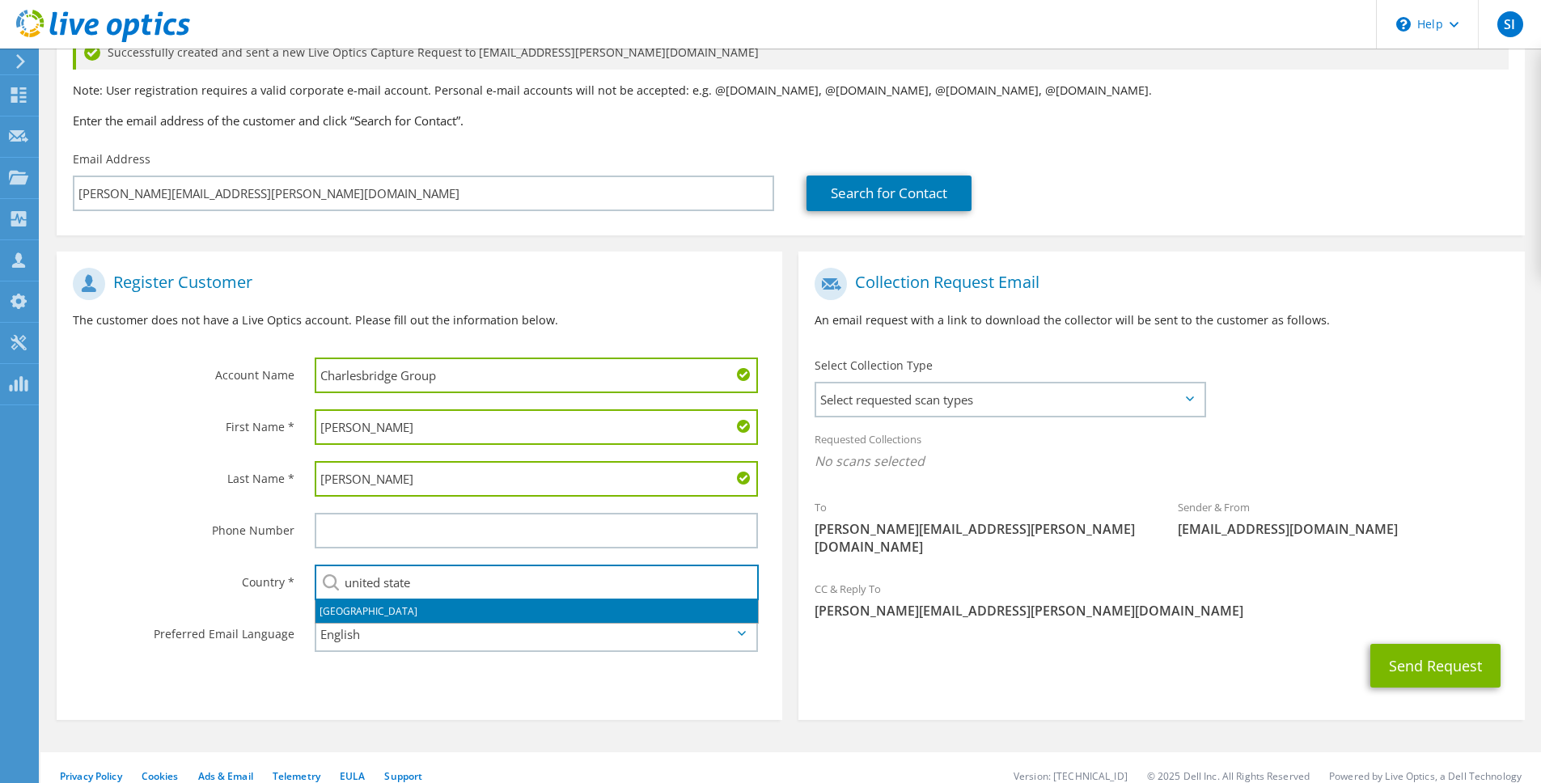
drag, startPoint x: 364, startPoint y: 615, endPoint x: 869, endPoint y: 432, distance: 536.9
click at [364, 616] on li "United States" at bounding box center [537, 611] width 443 height 23
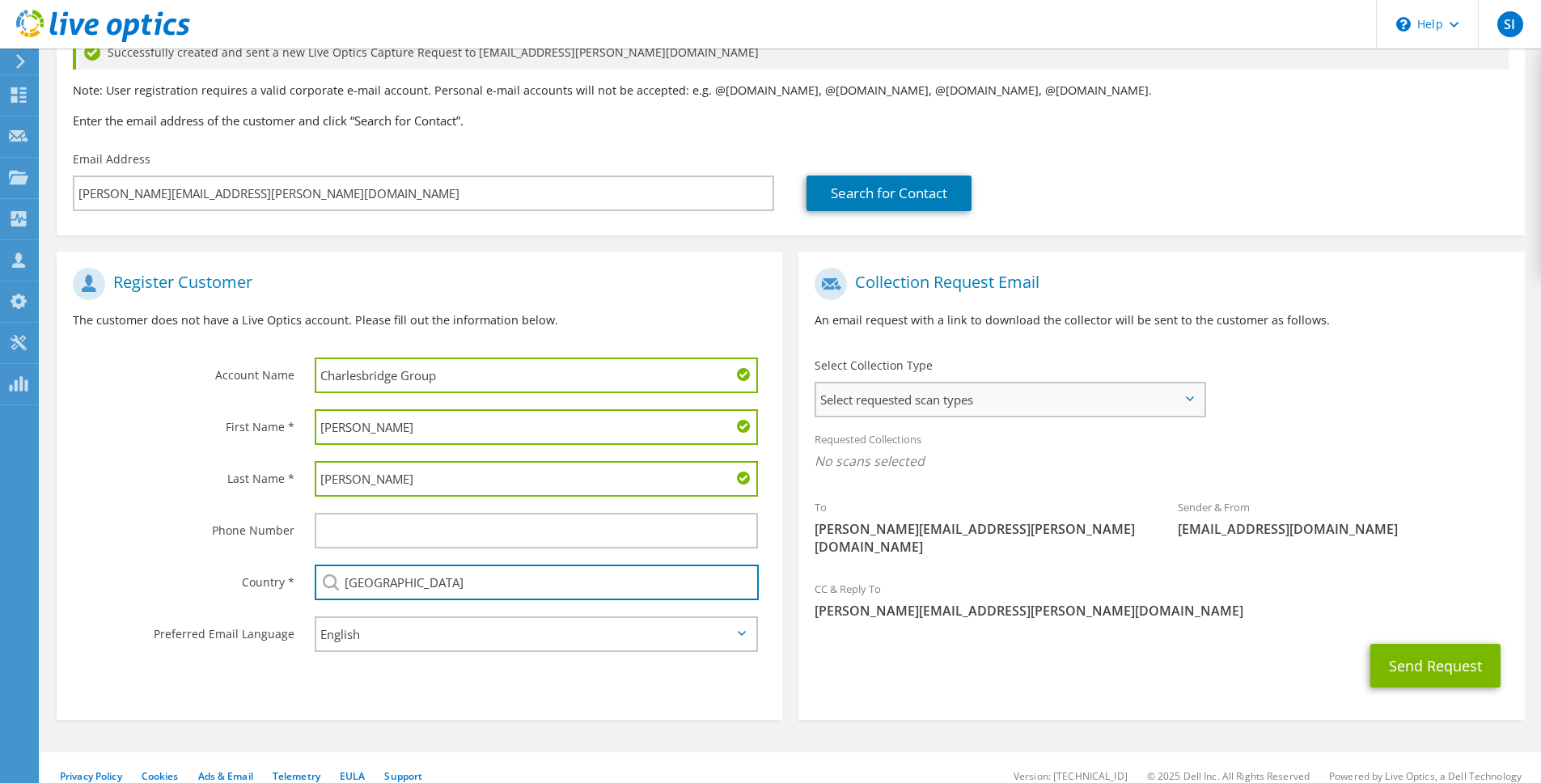
type input "United States"
click at [894, 386] on span "Select requested scan types" at bounding box center [1010, 399] width 388 height 32
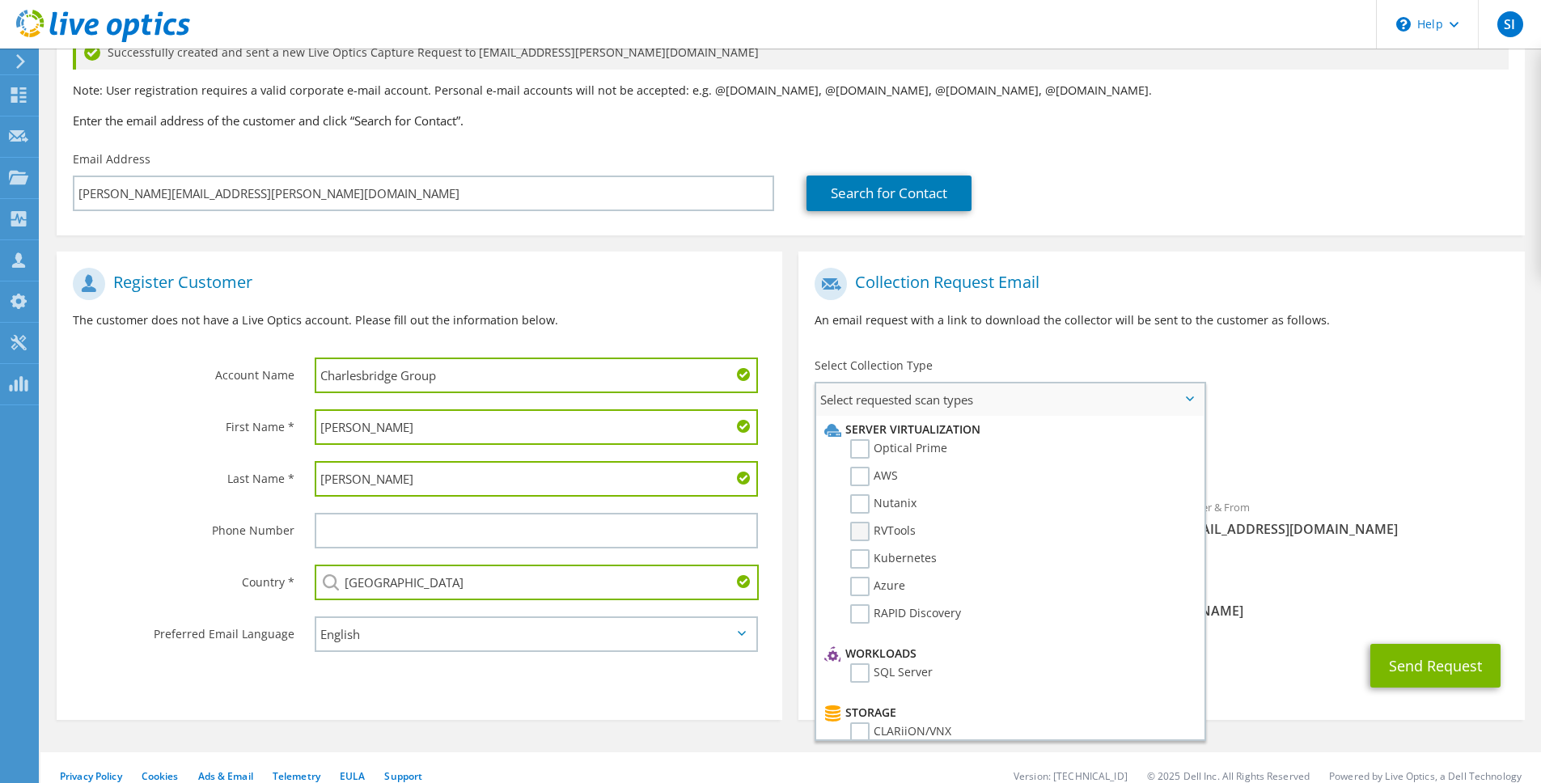
click at [896, 524] on label "RVTools" at bounding box center [883, 531] width 66 height 19
click at [0, 0] on input "RVTools" at bounding box center [0, 0] width 0 height 0
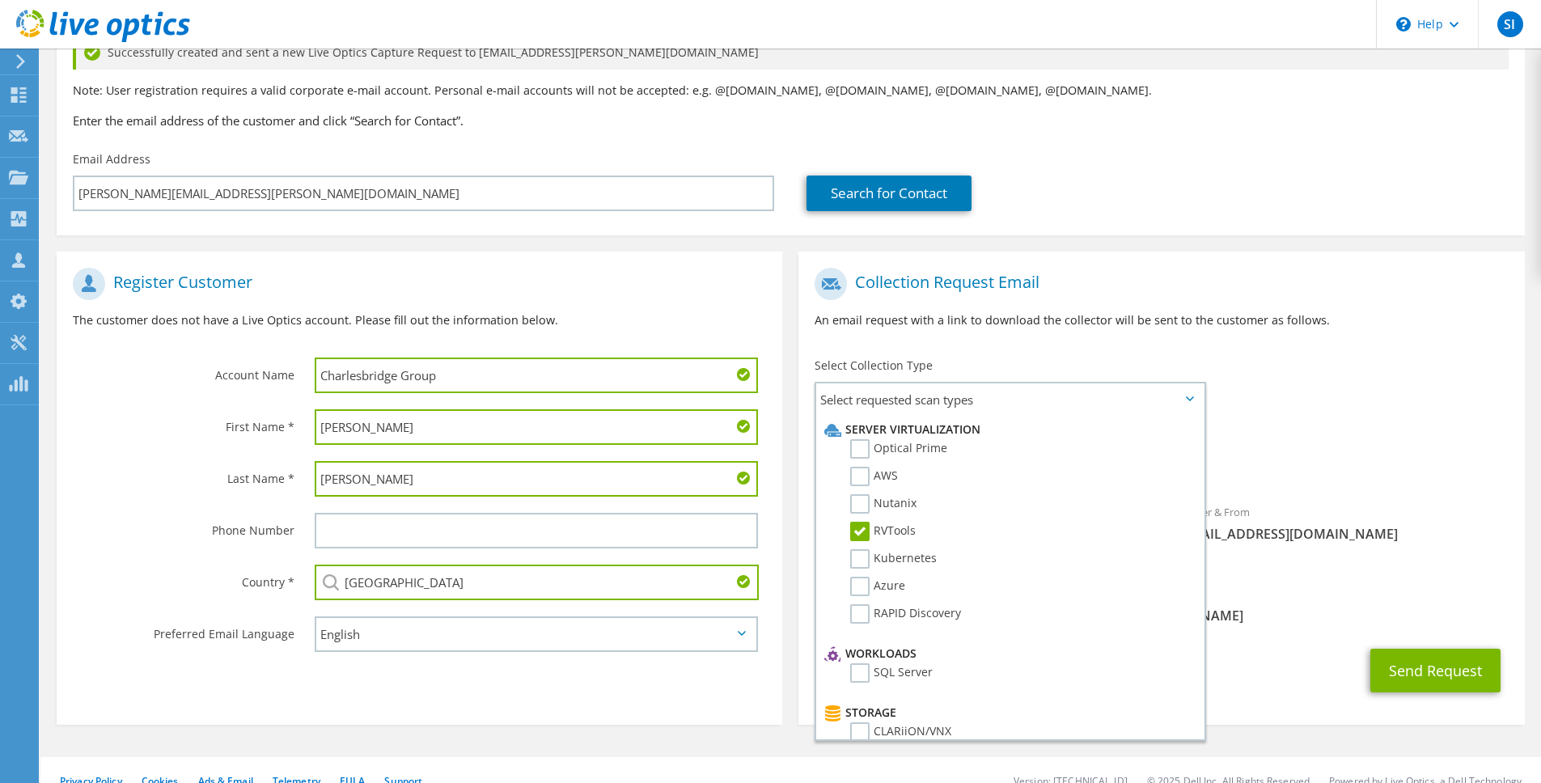
click at [1381, 435] on div "Requested Collections No scans selected RVTools" at bounding box center [1161, 454] width 726 height 65
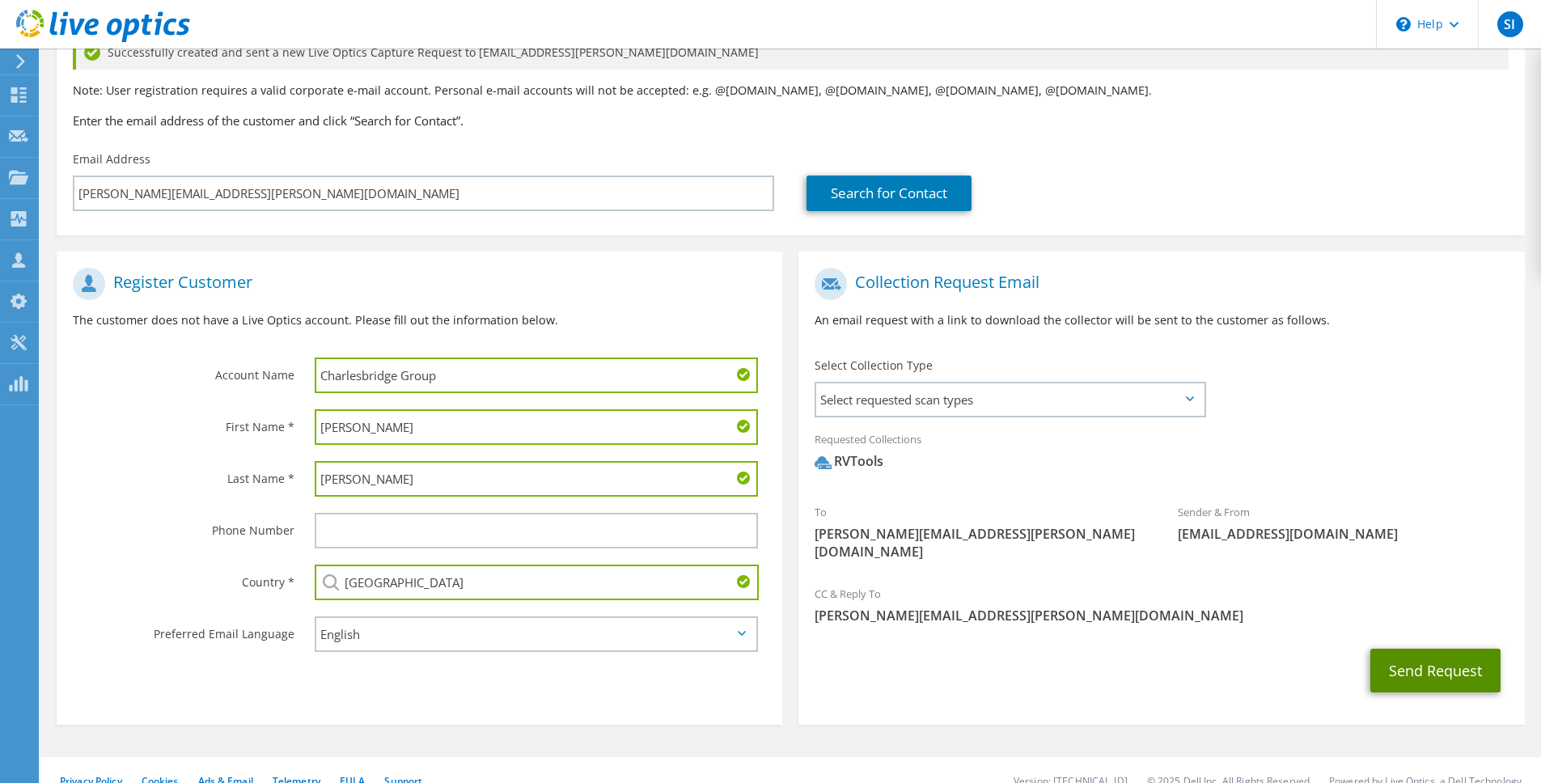
click at [1442, 671] on button "Send Request" at bounding box center [1435, 671] width 130 height 44
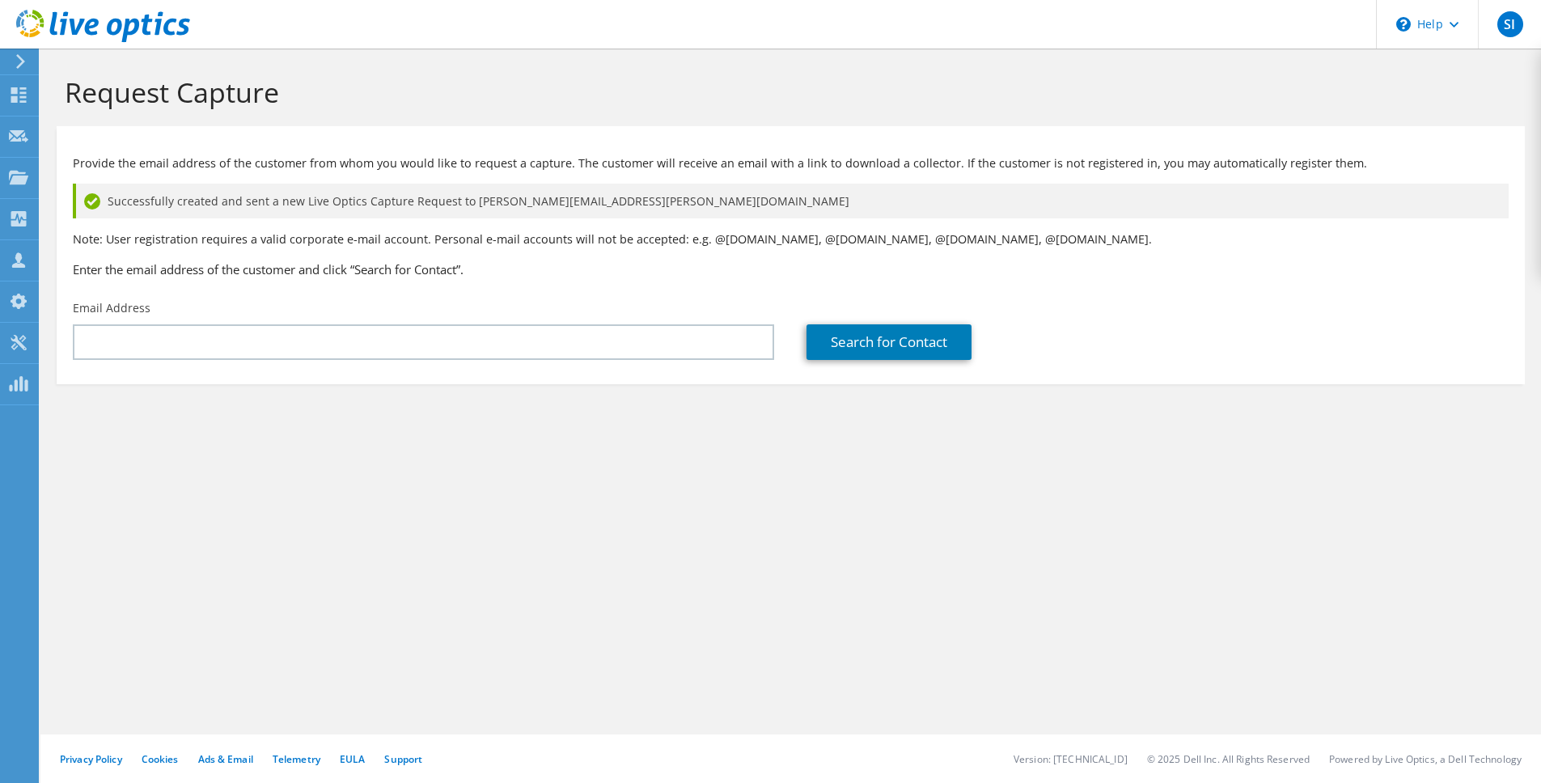
click at [909, 518] on div "Request Capture Provide the email address of the customer from whom you would l…" at bounding box center [790, 416] width 1501 height 735
drag, startPoint x: 693, startPoint y: 549, endPoint x: 0, endPoint y: 199, distance: 775.7
click at [688, 549] on div "Request Capture Provide the email address of the customer from whom you would l…" at bounding box center [790, 416] width 1501 height 735
